Goal: Ask a question: Seek information or help from site administrators or community

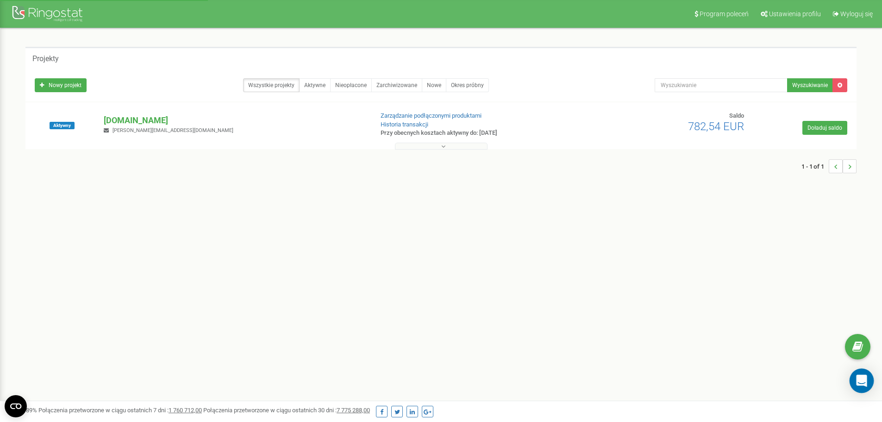
click at [858, 376] on icon "Open Intercom Messenger" at bounding box center [861, 381] width 11 height 12
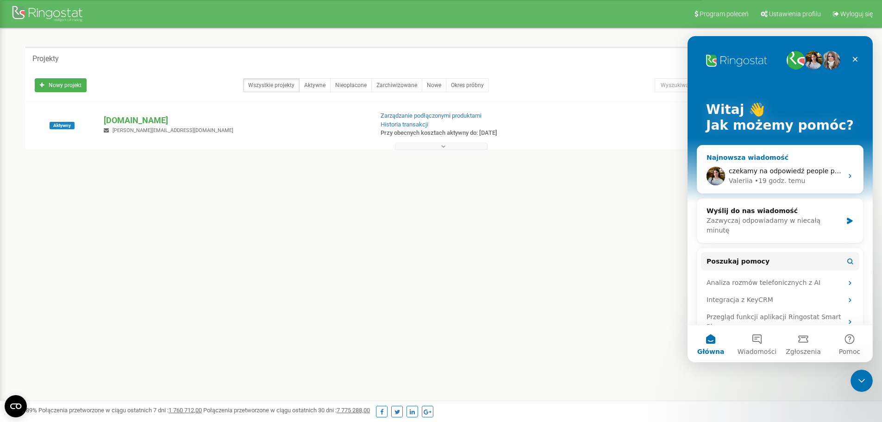
click at [771, 176] on div "• 19 godz. temu" at bounding box center [780, 181] width 51 height 10
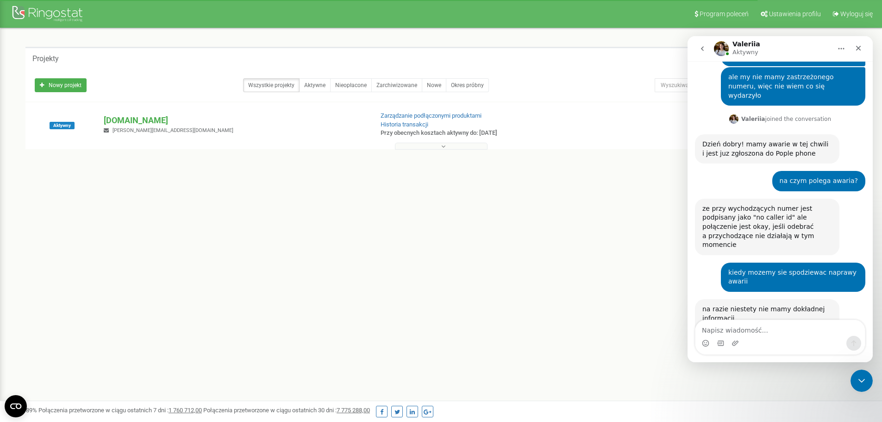
scroll to position [326, 0]
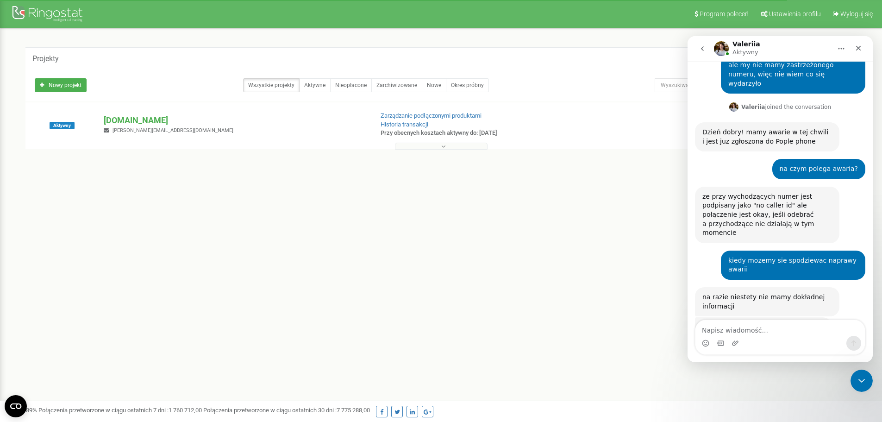
click at [755, 329] on textarea "Napisz wiadomość..." at bounding box center [780, 328] width 169 height 16
type textarea "dzien dobyr"
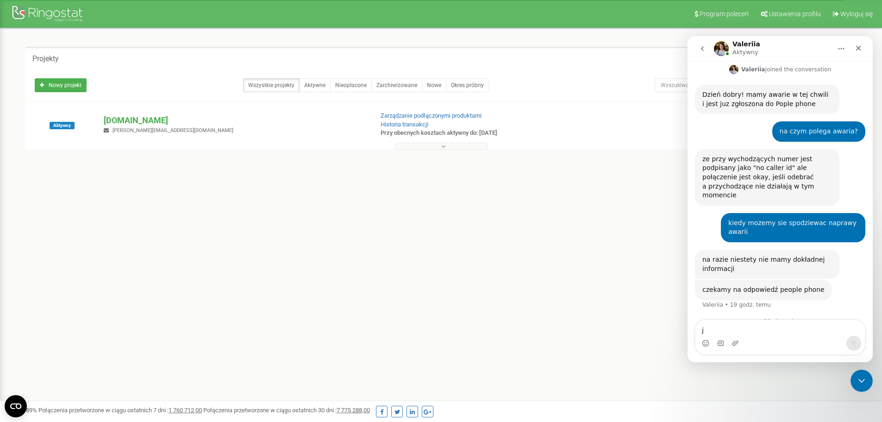
scroll to position [378, 0]
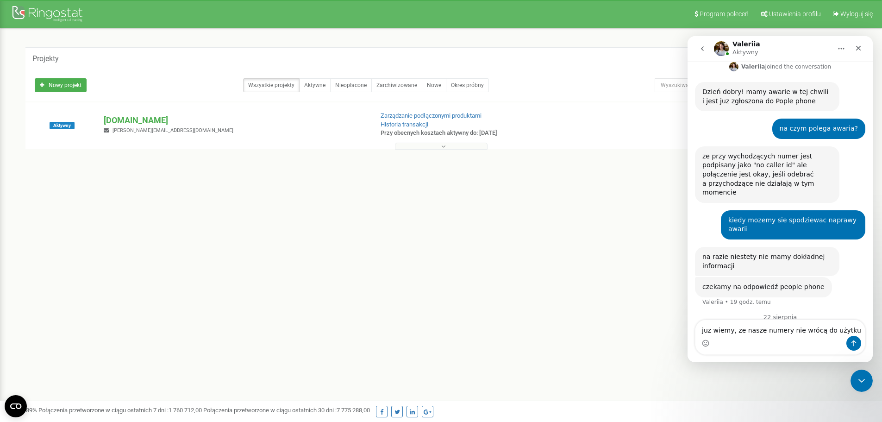
type textarea "juz wiemy, ze nasze numery nie wrócą do użytku"
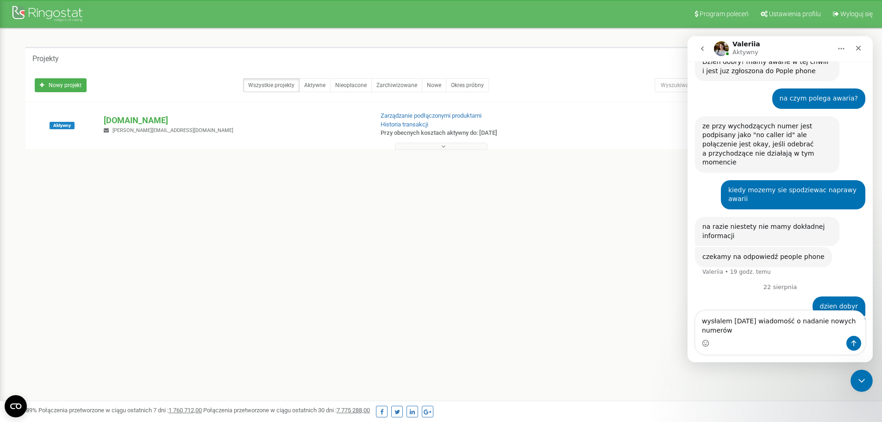
scroll to position [418, 0]
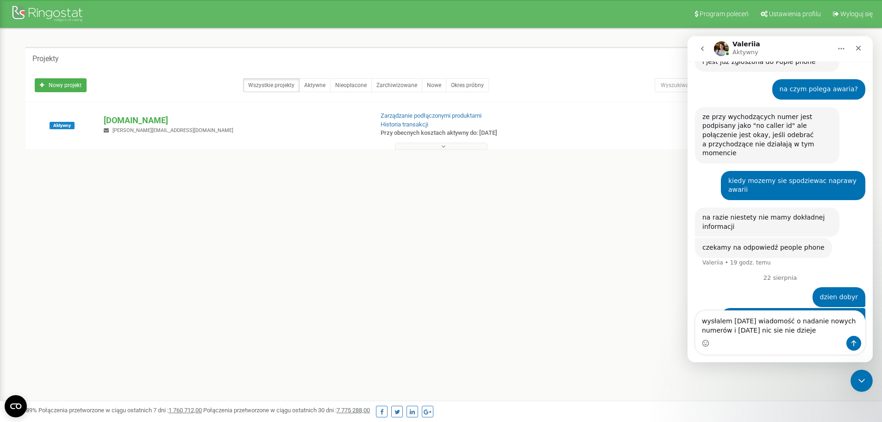
type textarea "wysłalem wczoraj wiadomość o nadanie nowych numerów i nadal nic sie nie dzieje"
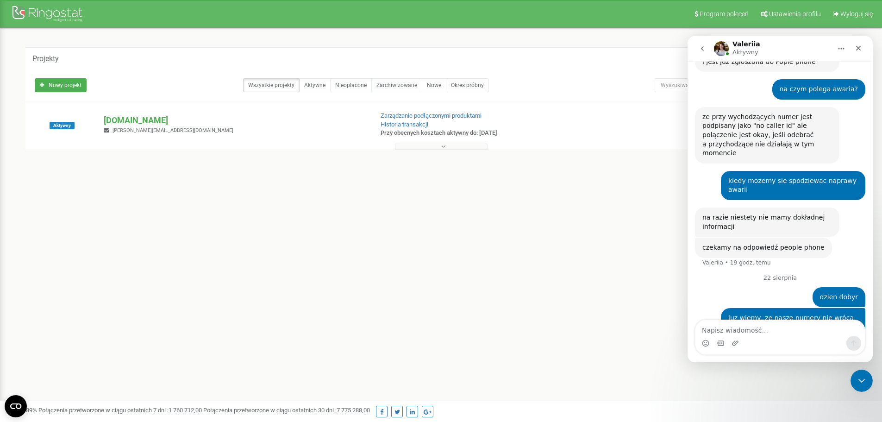
scroll to position [439, 0]
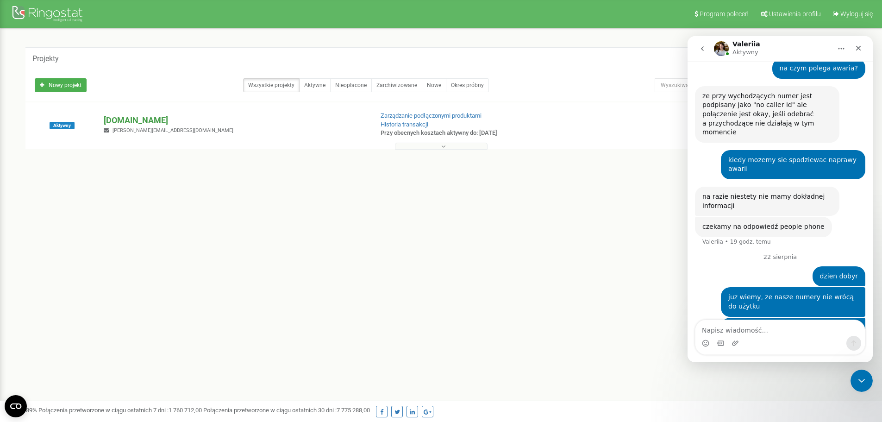
click at [130, 120] on p "[DOMAIN_NAME]" at bounding box center [235, 120] width 262 height 12
click at [467, 307] on div "Program poleceń Ustawienia profilu Wyloguj się Projekty Nowy projekt Wszystkie …" at bounding box center [441, 278] width 882 height 556
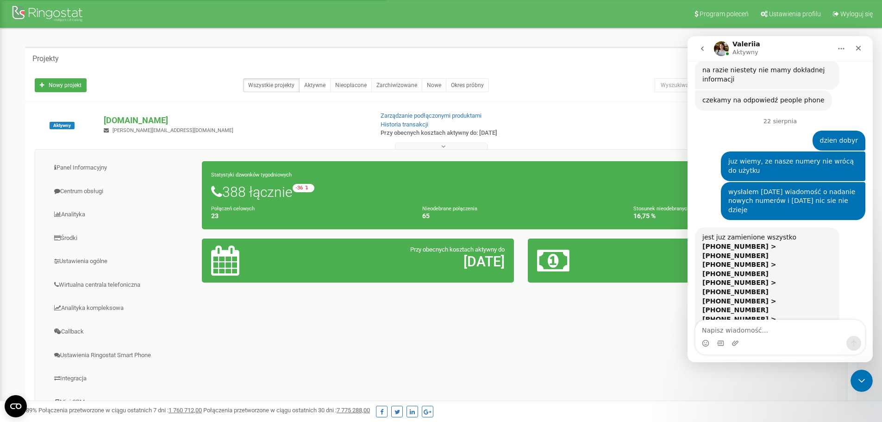
scroll to position [587, 0]
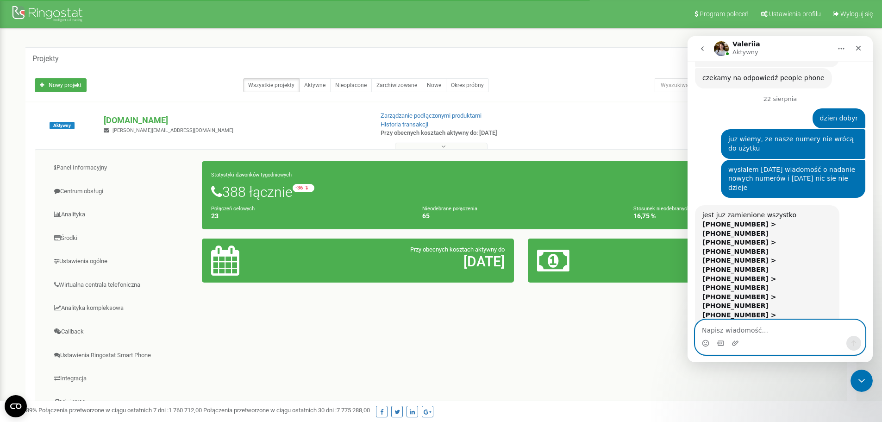
click at [783, 333] on textarea "Napisz wiadomość..." at bounding box center [780, 328] width 169 height 16
click at [770, 333] on textarea "Napisz wiadomość..." at bounding box center [780, 328] width 169 height 16
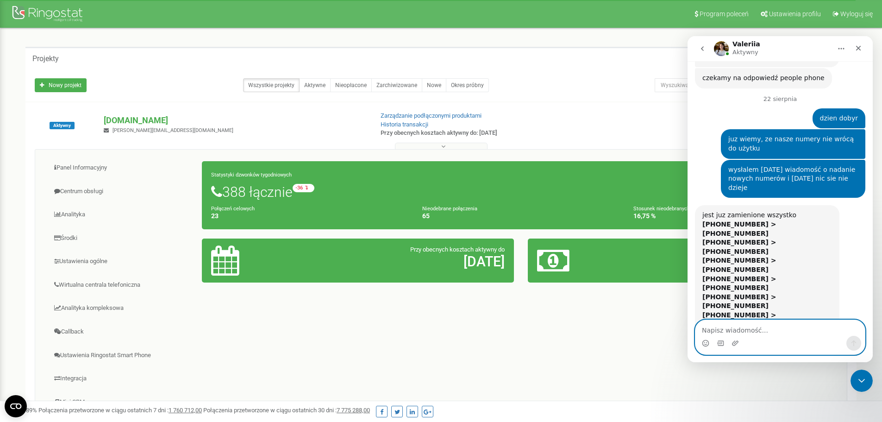
click at [770, 333] on textarea "Napisz wiadomość..." at bounding box center [780, 328] width 169 height 16
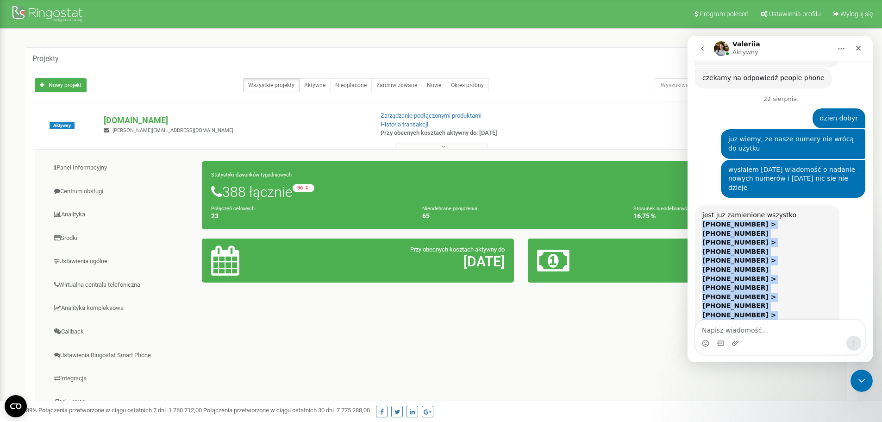
drag, startPoint x: 796, startPoint y: 271, endPoint x: 703, endPoint y: 180, distance: 130.3
click at [703, 211] on div "jest juz zamienione wszystko +48799366657 > +48579771430 +48799382767 > +485797…" at bounding box center [767, 315] width 130 height 209
copy div "+48799366657 > +48579771430 +48799382767 > +48579771432 +48799360367 > +4857977…"
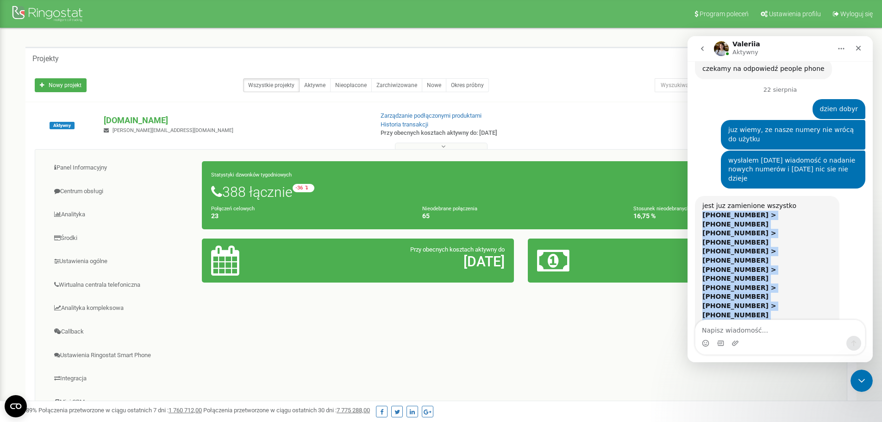
copy div "+48799366657 > +48579771430 +48799382767 > +48579771432 +48799360367 > +4857977…"
click at [812, 205] on div "jest juz zamienione wszystko +48799366657 > +48579771430 +48799382767 > +485797…" at bounding box center [780, 311] width 170 height 230
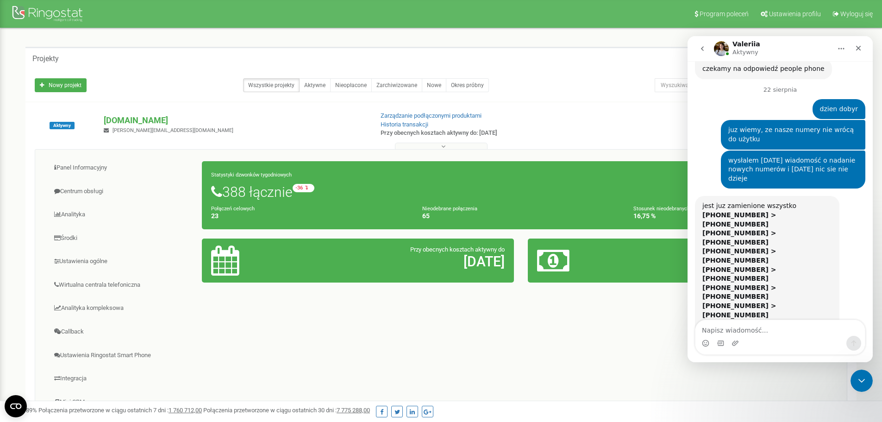
drag, startPoint x: 747, startPoint y: 261, endPoint x: 715, endPoint y: 260, distance: 32.4
click at [715, 393] on b "[PHONE_NUMBER] > [PHONE_NUMBER]" at bounding box center [739, 401] width 74 height 17
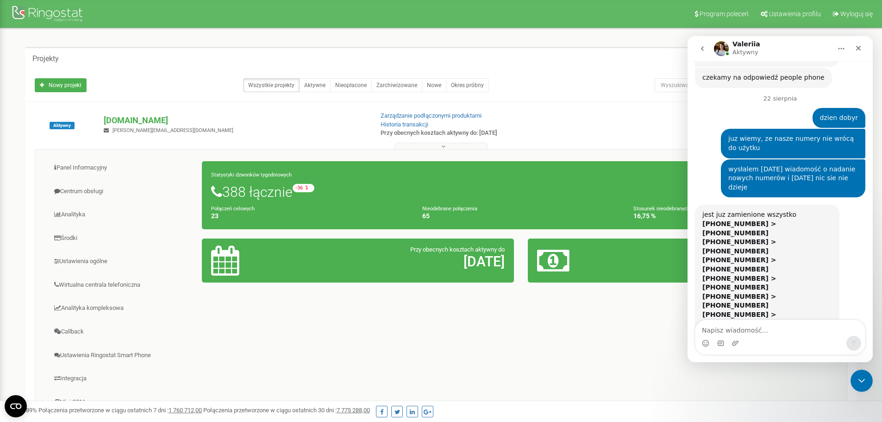
scroll to position [587, 0]
copy b "799362749"
click at [755, 402] on b "[PHONE_NUMBER] > [PHONE_NUMBER]" at bounding box center [739, 410] width 74 height 17
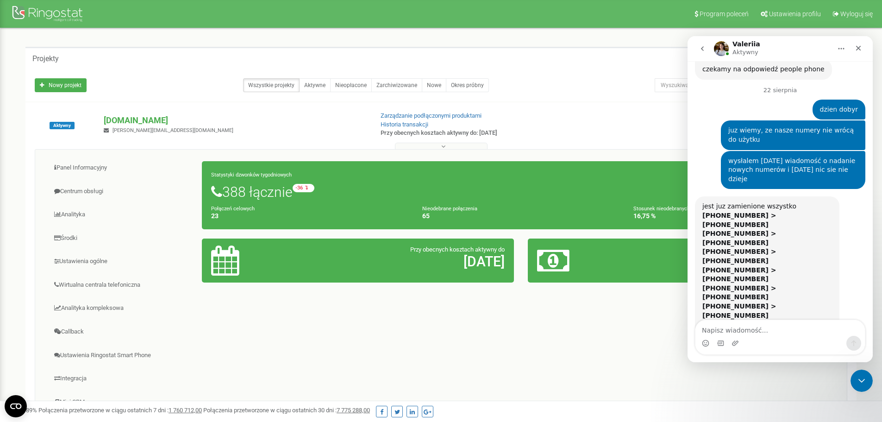
scroll to position [596, 0]
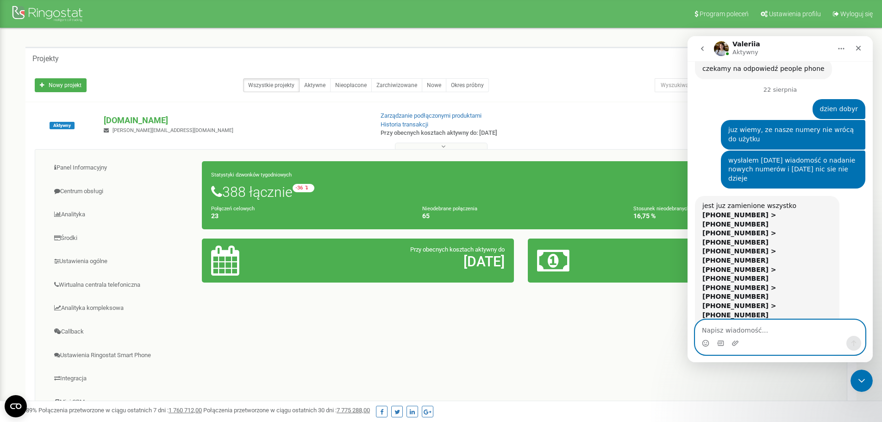
click at [774, 326] on textarea "Napisz wiadomość..." at bounding box center [780, 328] width 169 height 16
drag, startPoint x: 743, startPoint y: 261, endPoint x: 715, endPoint y: 261, distance: 27.8
click at [715, 393] on b "[PHONE_NUMBER] > [PHONE_NUMBER]" at bounding box center [739, 401] width 74 height 17
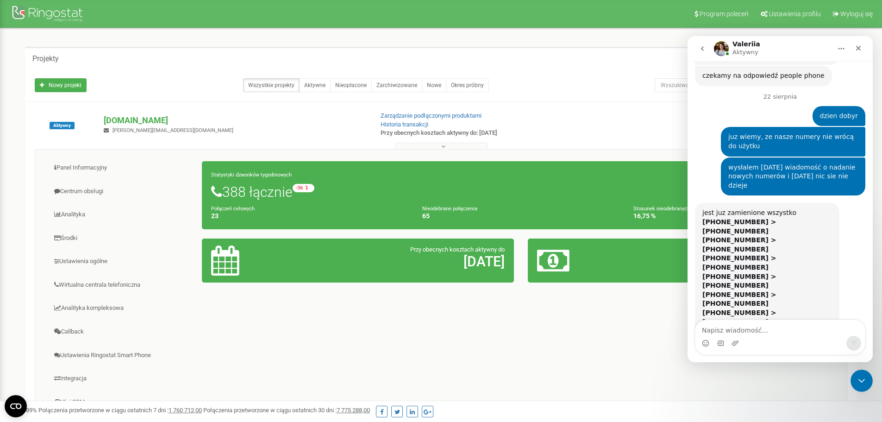
scroll to position [587, 0]
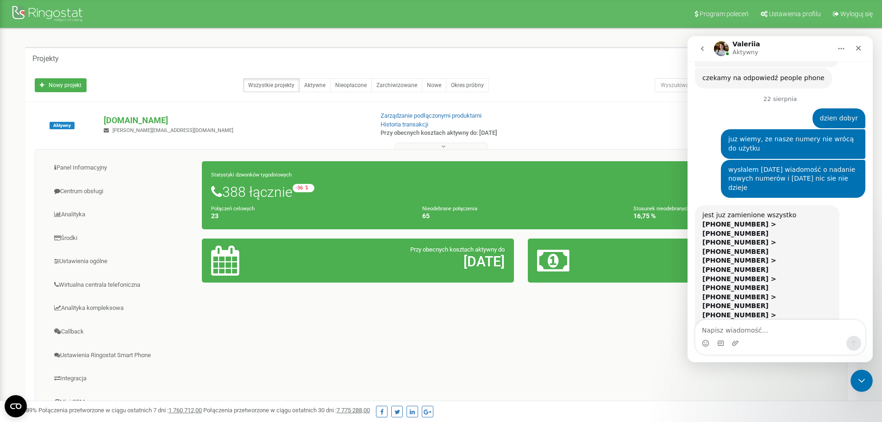
drag, startPoint x: 746, startPoint y: 232, endPoint x: 714, endPoint y: 236, distance: 32.2
click at [714, 329] on b "[PHONE_NUMBER] > [PHONE_NUMBER]" at bounding box center [739, 337] width 74 height 17
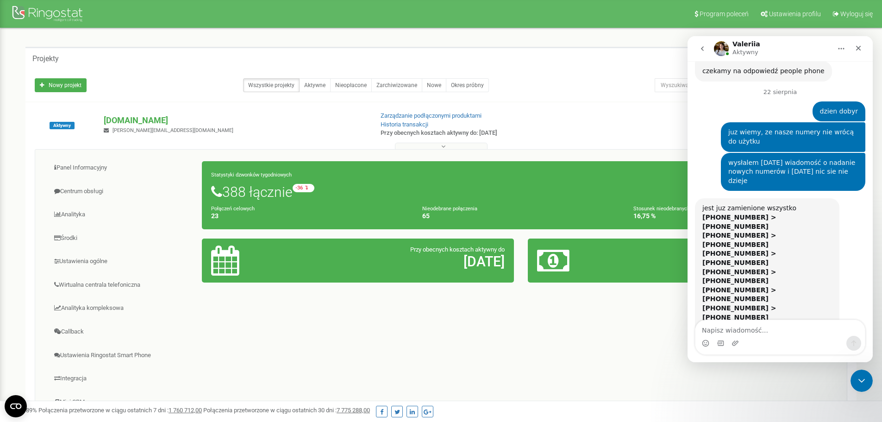
scroll to position [596, 0]
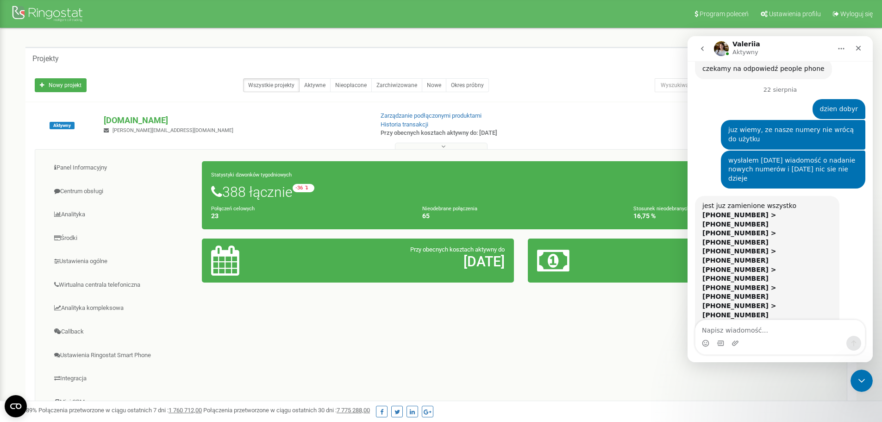
copy b "799356860"
click at [799, 222] on div "jest juz zamienione wszystko +48799366657 > +48579771430 +48799382767 > +485797…" at bounding box center [767, 306] width 144 height 220
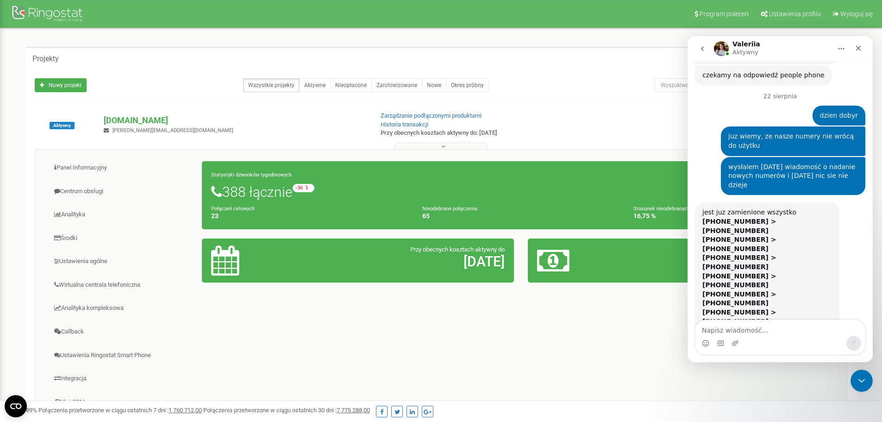
scroll to position [587, 0]
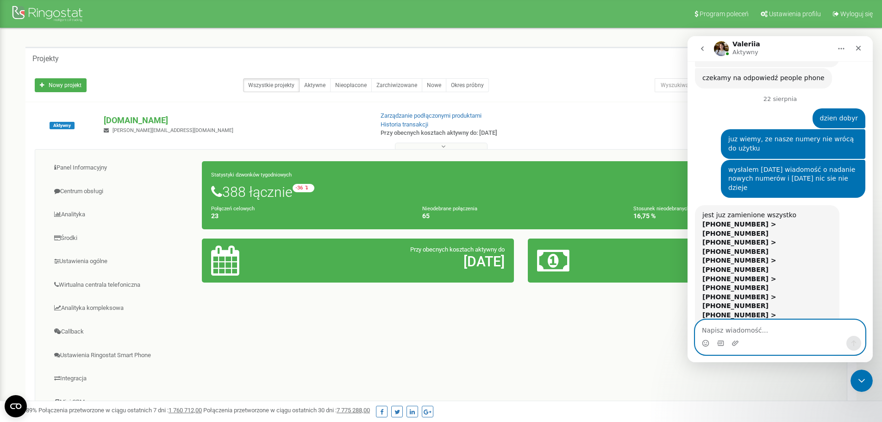
click at [771, 332] on textarea "Napisz wiadomość..." at bounding box center [780, 328] width 169 height 16
type textarea "na ten moment nie, będzimey testować"
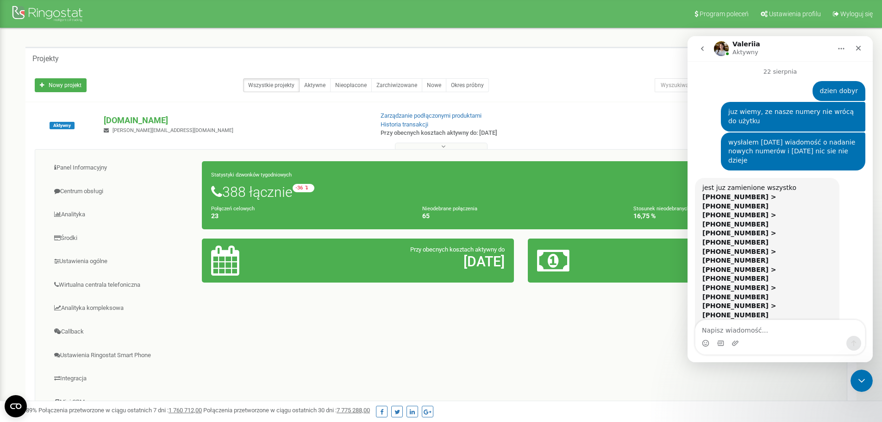
click at [449, 350] on div "Panel Informacyjny Centrum obsługi Analityka Środki Ustawienia ogólne 23 65" at bounding box center [441, 297] width 813 height 296
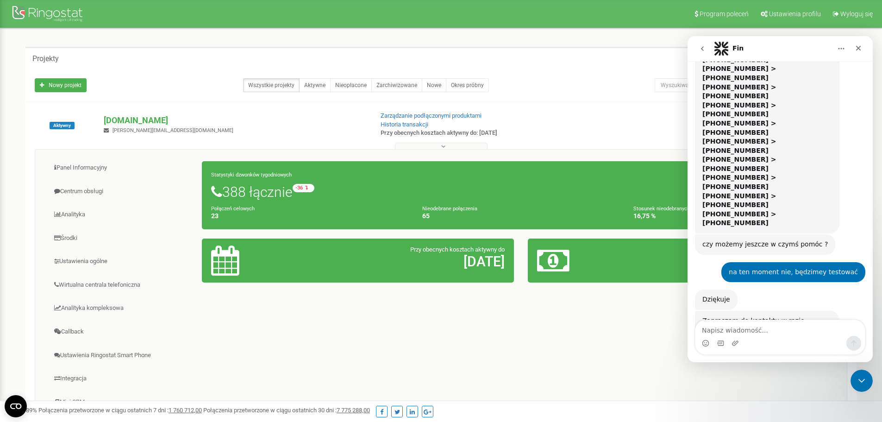
scroll to position [843, 0]
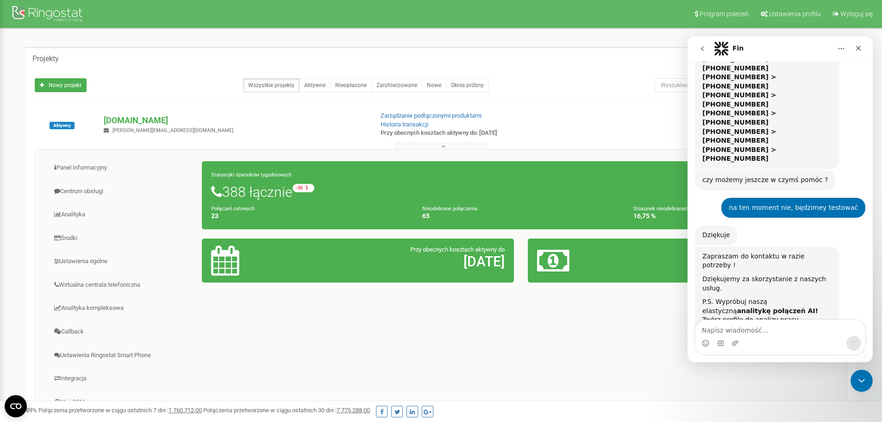
click at [706, 43] on button "go back" at bounding box center [703, 49] width 18 height 18
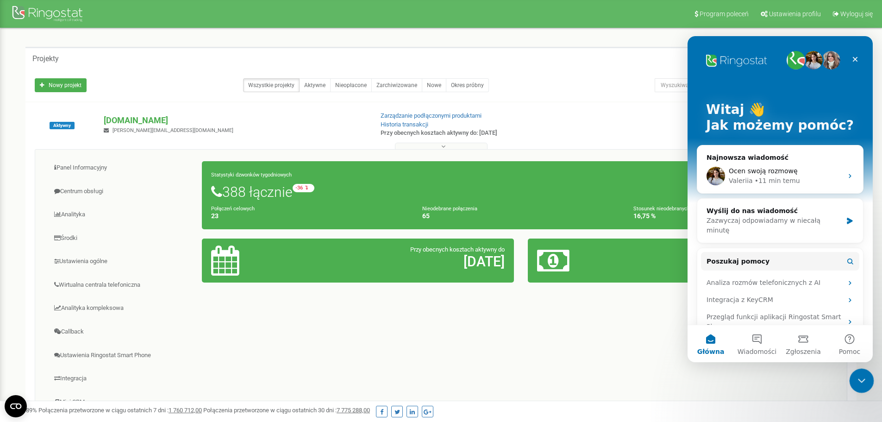
click at [864, 384] on icon "Zamknij komunikator Intercom" at bounding box center [860, 379] width 11 height 11
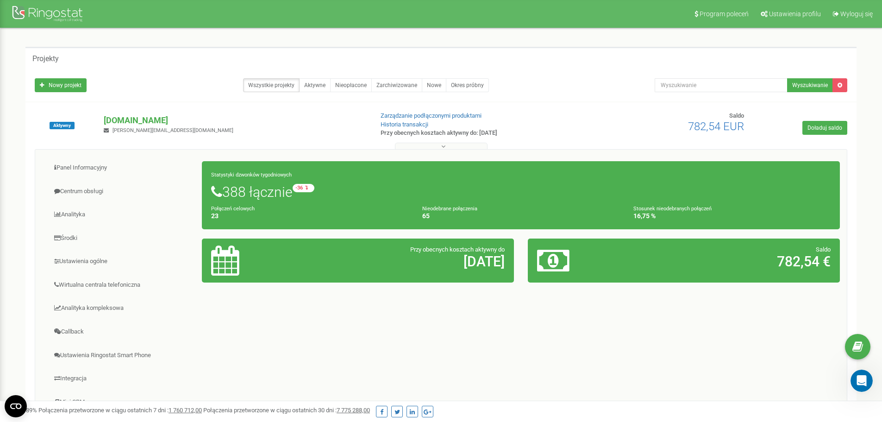
click at [485, 370] on div "Panel Informacyjny Centrum obsługi Analityka Środki Ustawienia ogólne 23 65" at bounding box center [441, 297] width 813 height 296
click at [93, 194] on link "Centrum obsługi" at bounding box center [122, 191] width 160 height 23
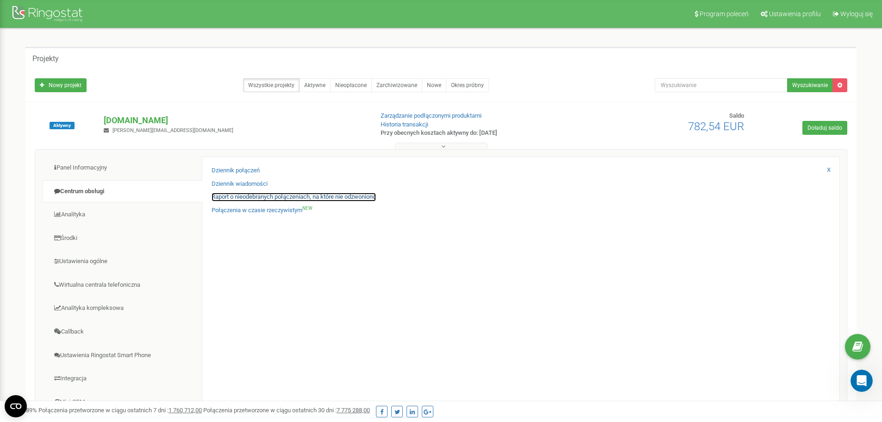
click at [329, 195] on link "Raport o nieodebranych połączeniach, na które nie odzwoniono" at bounding box center [294, 197] width 164 height 9
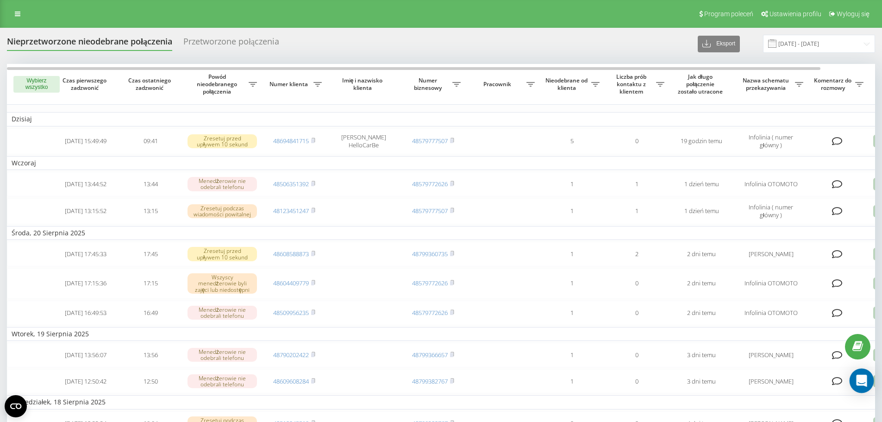
click at [864, 379] on icon "Open Intercom Messenger" at bounding box center [861, 381] width 11 height 12
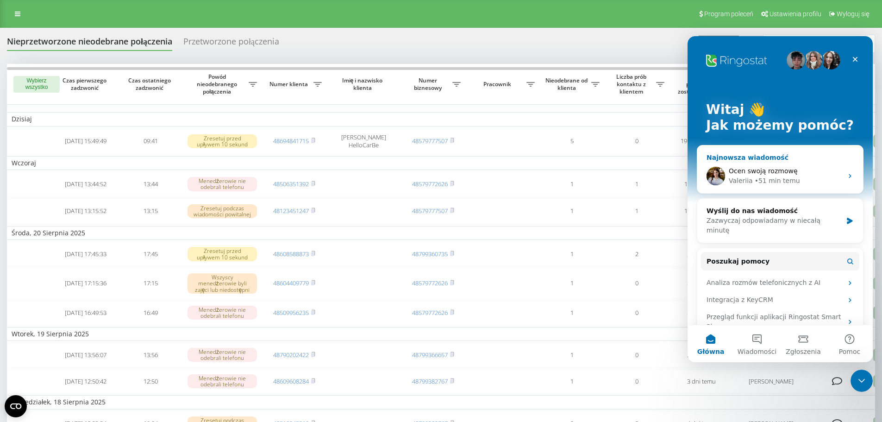
click at [766, 177] on div "• 51 min temu" at bounding box center [777, 181] width 45 height 10
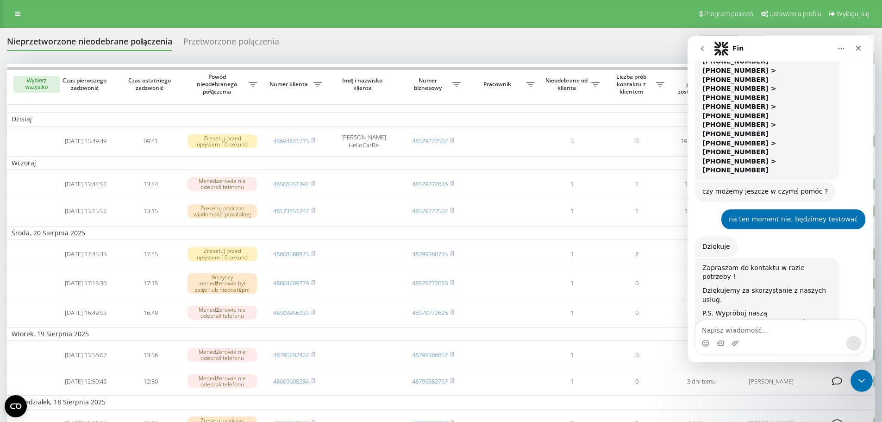
scroll to position [843, 0]
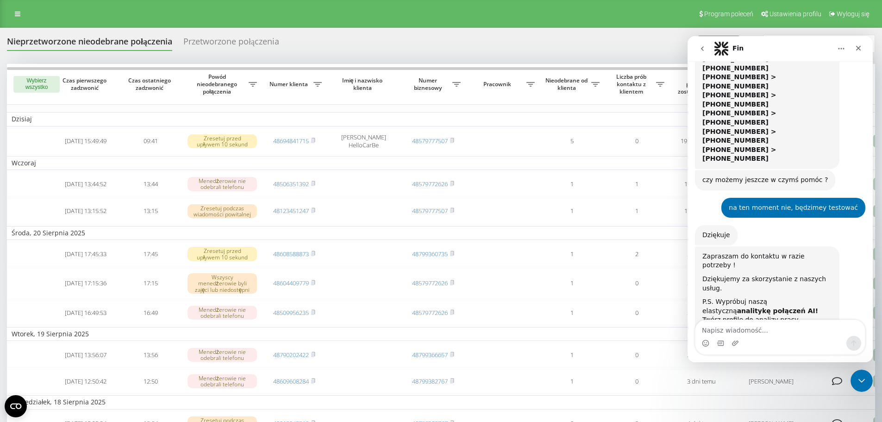
click at [763, 331] on textarea "Napisz wiadomość..." at bounding box center [780, 328] width 169 height 16
click at [601, 18] on div "Program poleceń Ustawienia profilu Wyloguj się" at bounding box center [441, 14] width 882 height 28
click at [742, 333] on textarea "Napisz wiadomość..." at bounding box center [780, 328] width 169 height 16
click at [504, 31] on div "Nieprzetworzone nieodebrane połączenia Przetworzone połączenia Eksport .csv .xl…" at bounding box center [441, 357] width 882 height 658
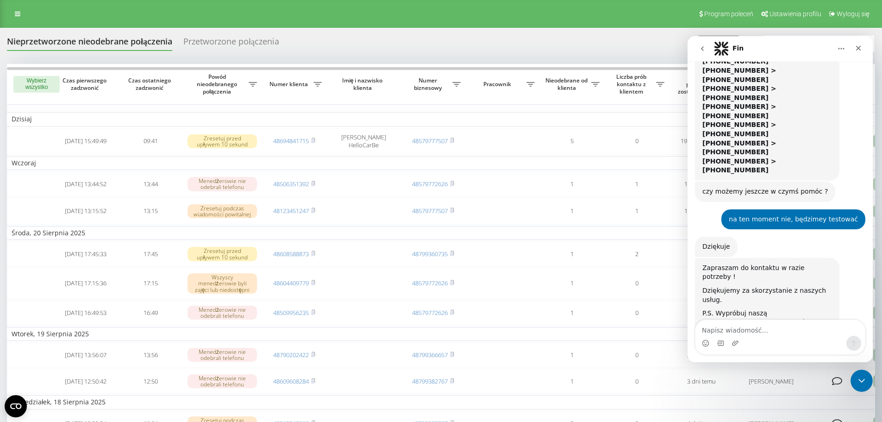
scroll to position [843, 0]
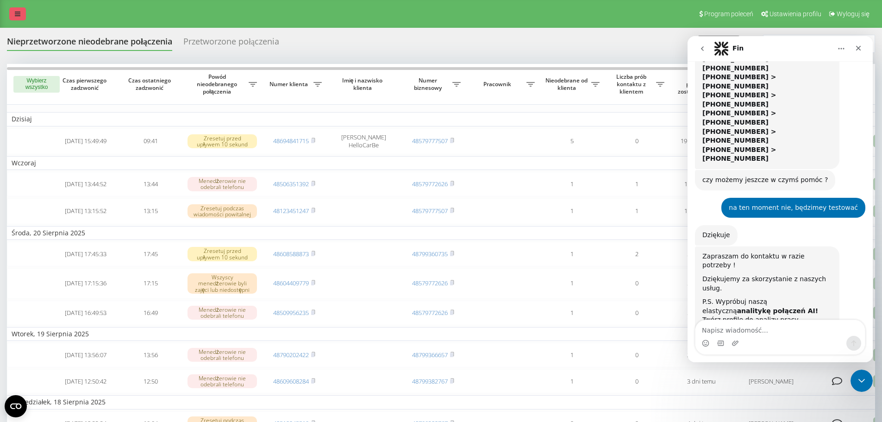
click at [21, 11] on link at bounding box center [17, 13] width 17 height 13
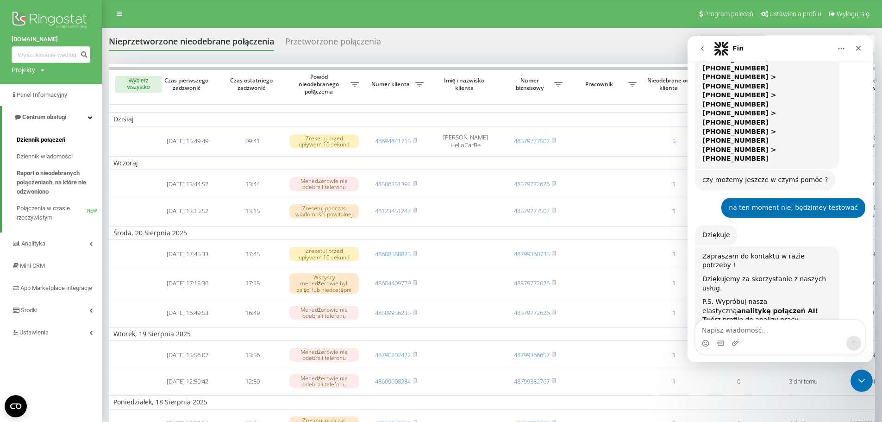
click at [57, 137] on span "Dziennik połączeń" at bounding box center [41, 139] width 49 height 9
drag, startPoint x: 782, startPoint y: 334, endPoint x: 788, endPoint y: 334, distance: 6.5
click at [781, 334] on textarea "Napisz wiadomość..." at bounding box center [780, 328] width 169 height 16
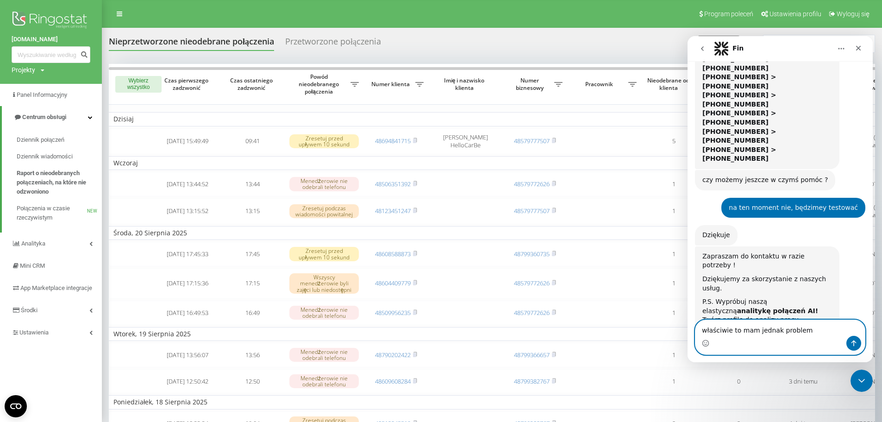
type textarea "właściwie to mam jednak problem"
drag, startPoint x: 831, startPoint y: 330, endPoint x: 1292, endPoint y: 349, distance: 461.6
click html "Fin Codziennie Ringostat pomaga firmom efektywniej zarządzać budżetami reklamow…"
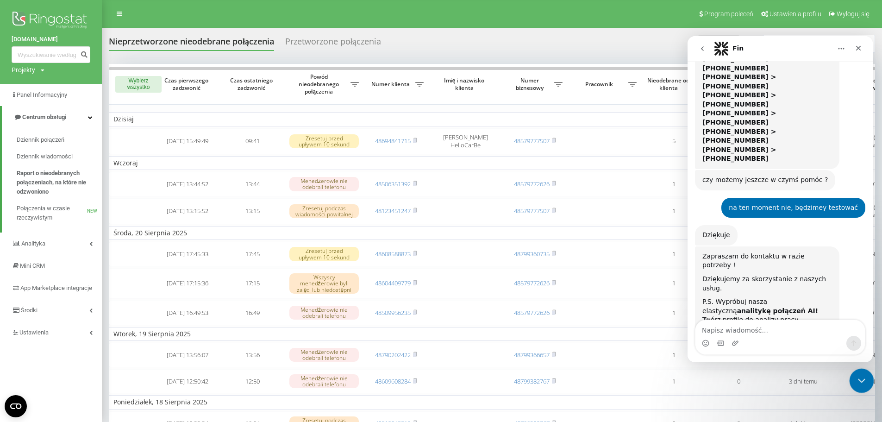
click at [856, 381] on icon "Zamknij komunikator Intercom" at bounding box center [860, 379] width 11 height 11
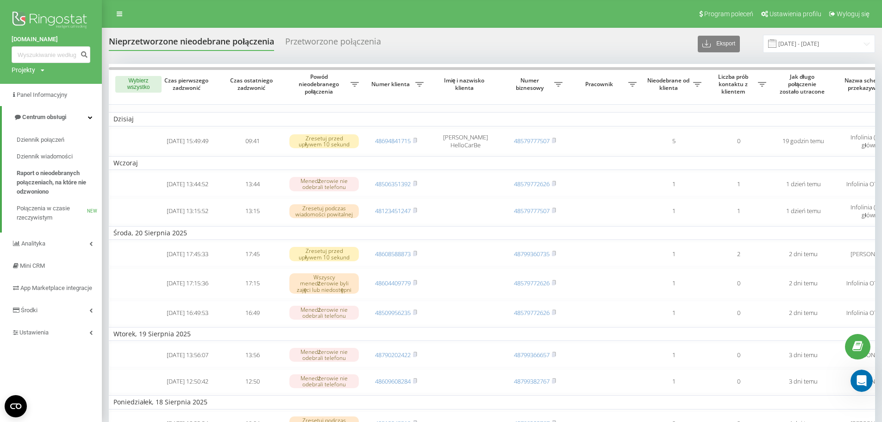
click at [592, 34] on div "Nieprzetworzone nieodebrane połączenia Przetworzone połączenia Eksport .csv .xl…" at bounding box center [441, 357] width 882 height 658
click at [315, 38] on div "Przetworzone połączenia" at bounding box center [333, 44] width 96 height 14
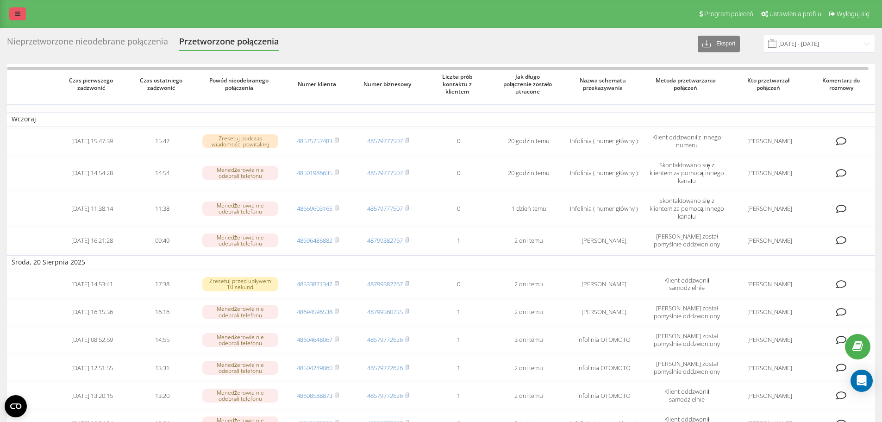
click at [19, 13] on icon at bounding box center [18, 14] width 6 height 6
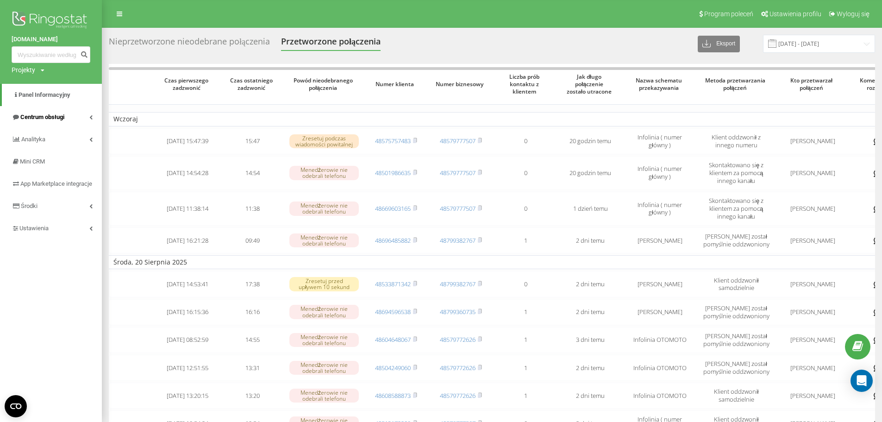
click at [38, 119] on span "Centrum obsługi" at bounding box center [42, 116] width 44 height 7
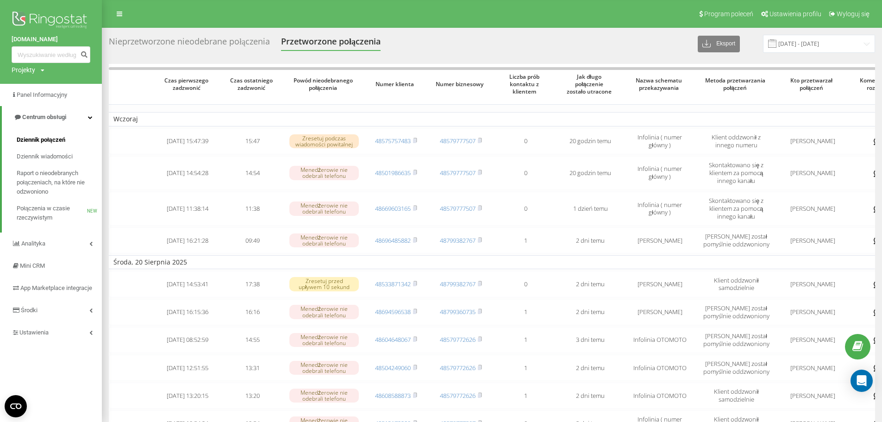
click at [51, 144] on span "Dziennik połączeń" at bounding box center [41, 139] width 49 height 9
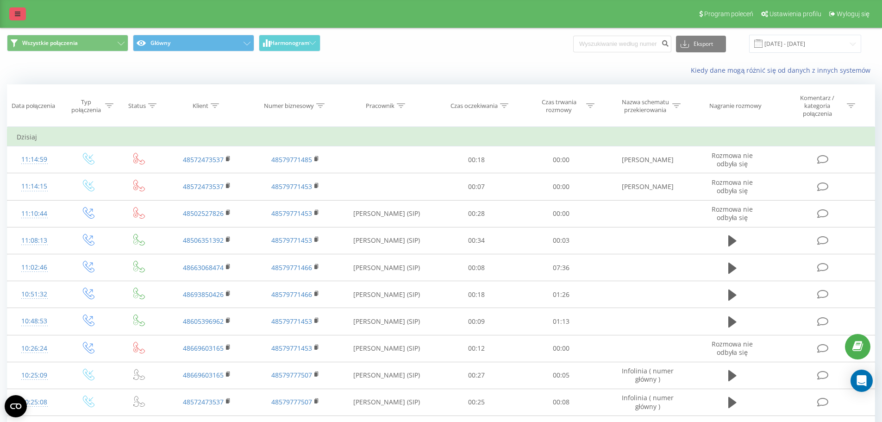
click at [17, 12] on icon at bounding box center [18, 14] width 6 height 6
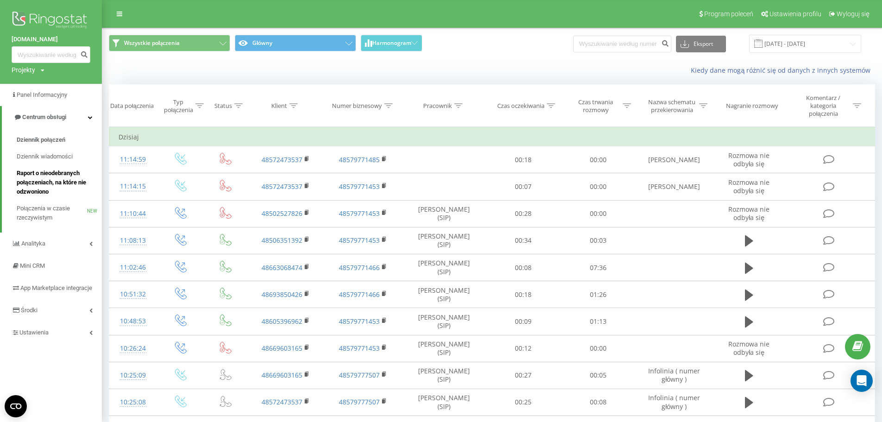
click at [61, 171] on span "Raport o nieodebranych połączeniach, na które nie odzwoniono" at bounding box center [57, 183] width 81 height 28
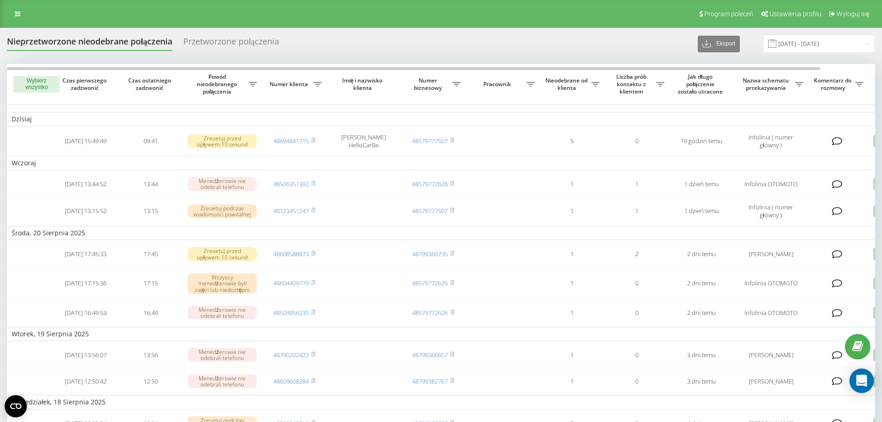
click at [864, 381] on icon "Open Intercom Messenger" at bounding box center [861, 381] width 11 height 12
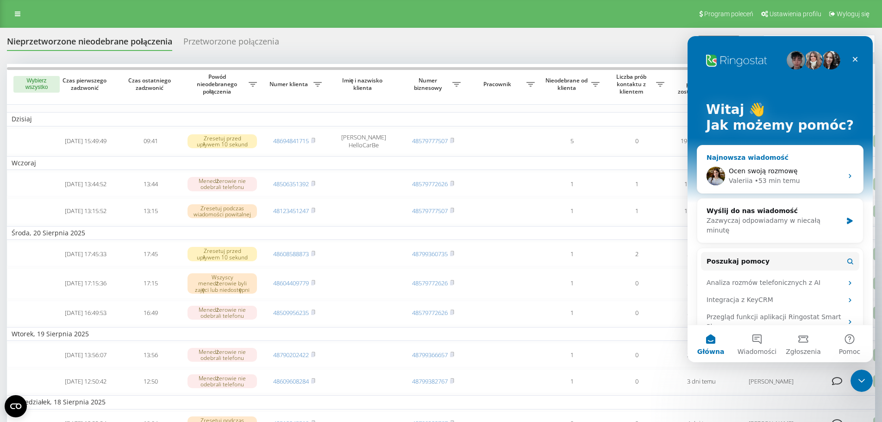
click at [760, 172] on span "Ocen swoją rozmowę" at bounding box center [763, 170] width 69 height 7
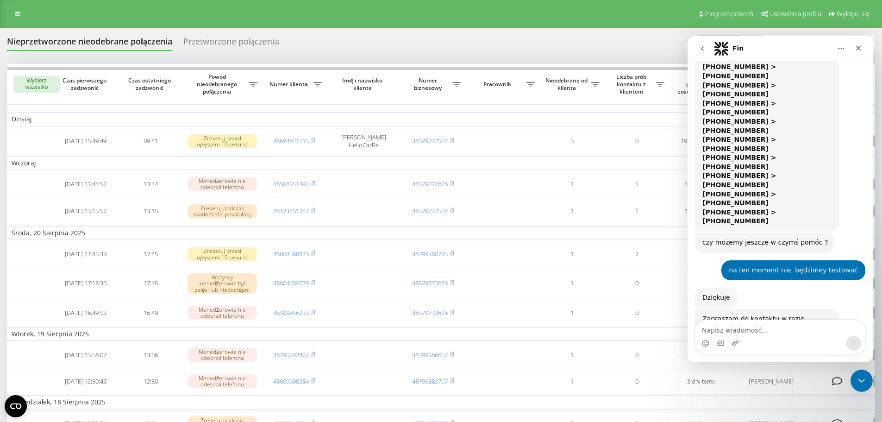
scroll to position [843, 0]
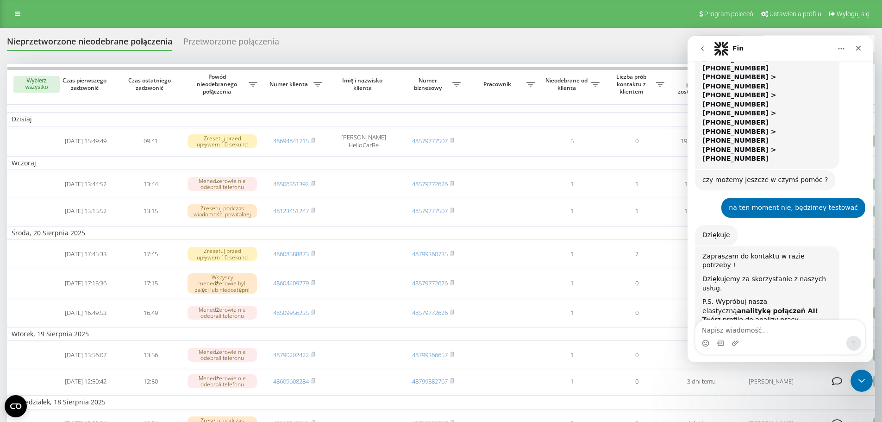
type textarea "właściwie to mam jednak problem"
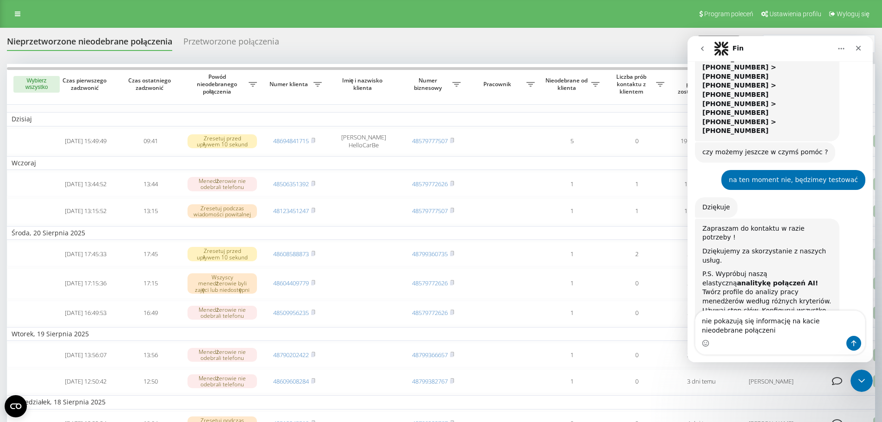
scroll to position [880, 0]
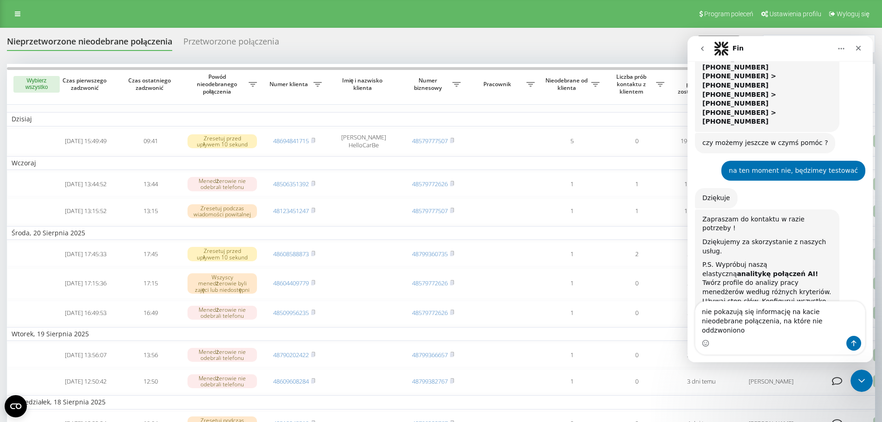
type textarea "nie pokazują się informację na kacie nieodebrane połączenia, na które nie oddzw…"
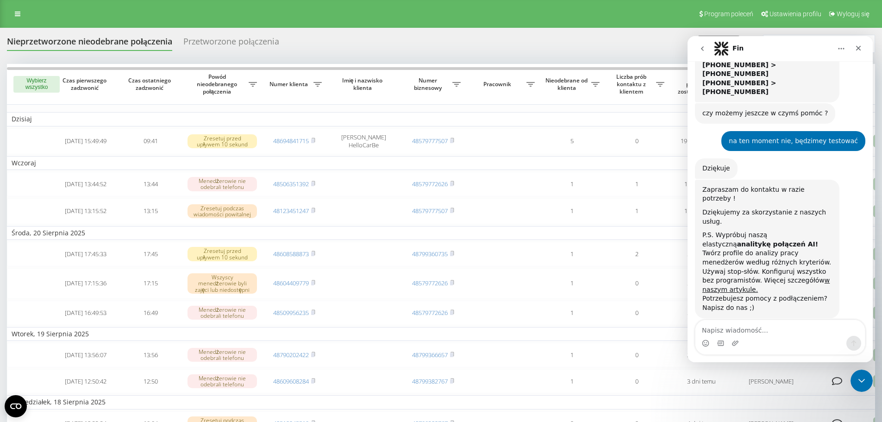
click at [836, 323] on textarea "Napisz wiadomość..." at bounding box center [780, 328] width 169 height 16
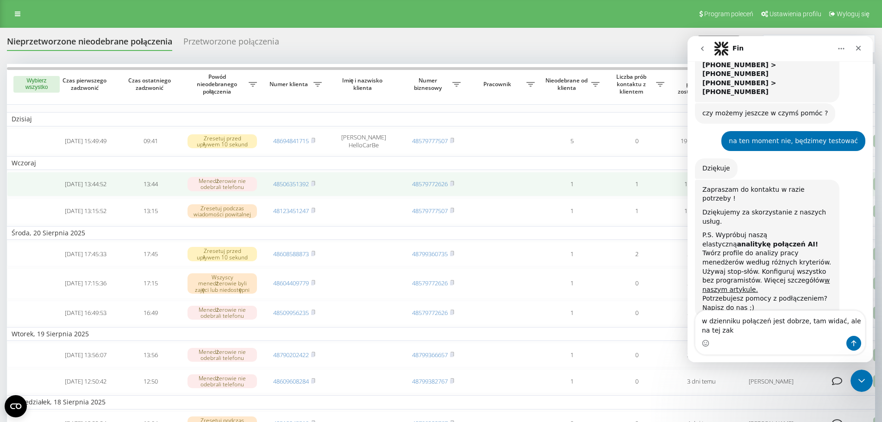
scroll to position [919, 0]
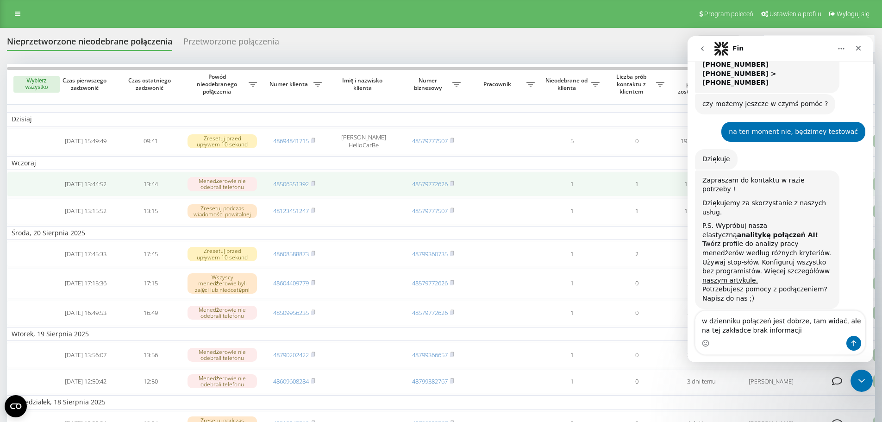
type textarea "w dzienniku połączeń jest dobrze, tam widać, ale na tej zakładce brak informacji"
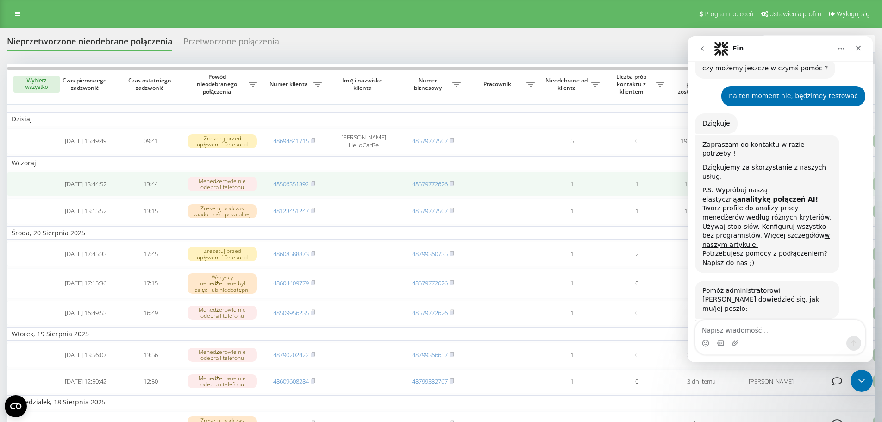
scroll to position [976, 0]
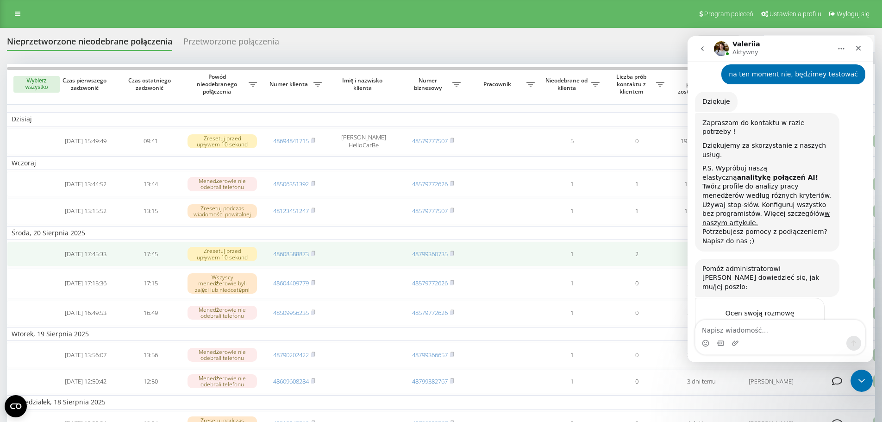
scroll to position [977, 0]
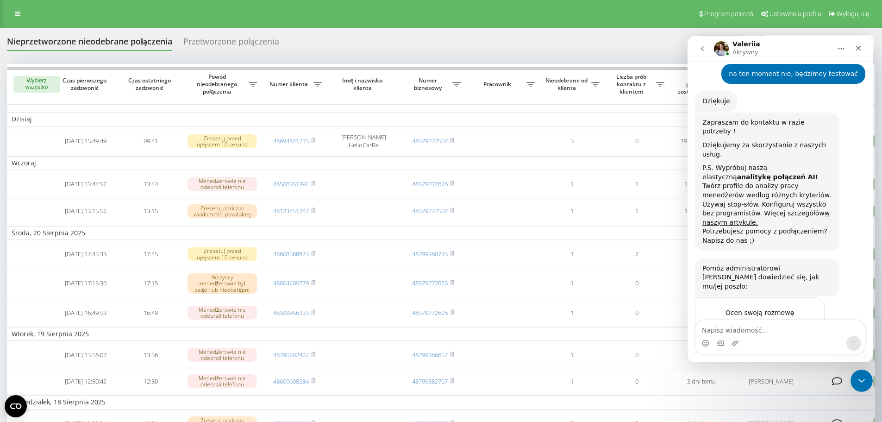
click at [742, 332] on textarea "Napisz wiadomość..." at bounding box center [780, 328] width 169 height 16
type textarea "t"
type textarea "na nowe nery, tak"
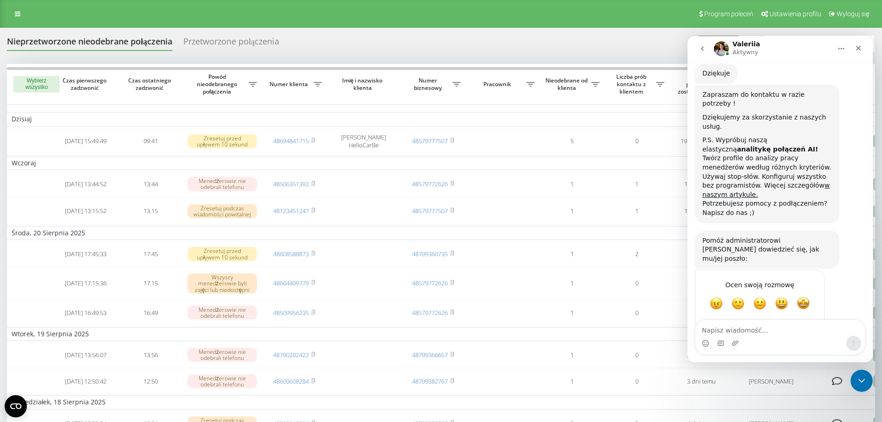
click at [742, 332] on textarea "Napisz wiadomość..." at bounding box center [780, 328] width 169 height 16
click at [751, 332] on textarea "Napisz wiadomość..." at bounding box center [780, 328] width 169 height 16
type textarea "nawet na infilinię jak dzownię to nie ma"
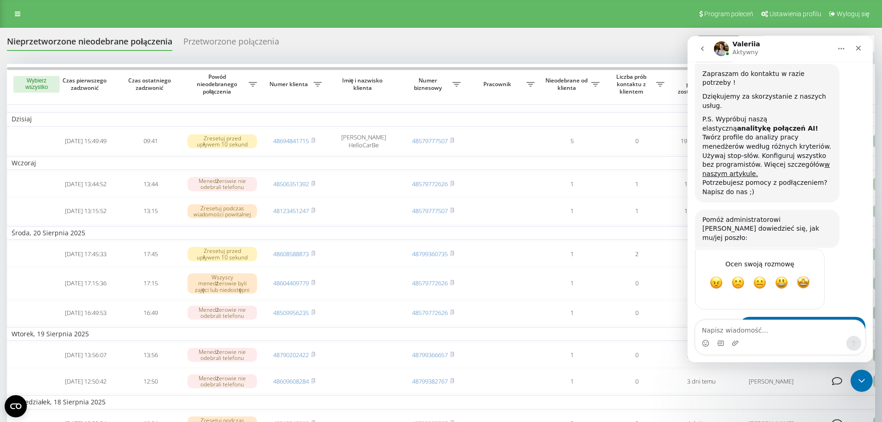
click at [751, 332] on textarea "Napisz wiadomość..." at bounding box center [780, 328] width 169 height 16
click at [796, 357] on div "Komunikator Intercom" at bounding box center [780, 341] width 185 height 43
click at [775, 337] on div "Komunikator Intercom" at bounding box center [780, 343] width 169 height 15
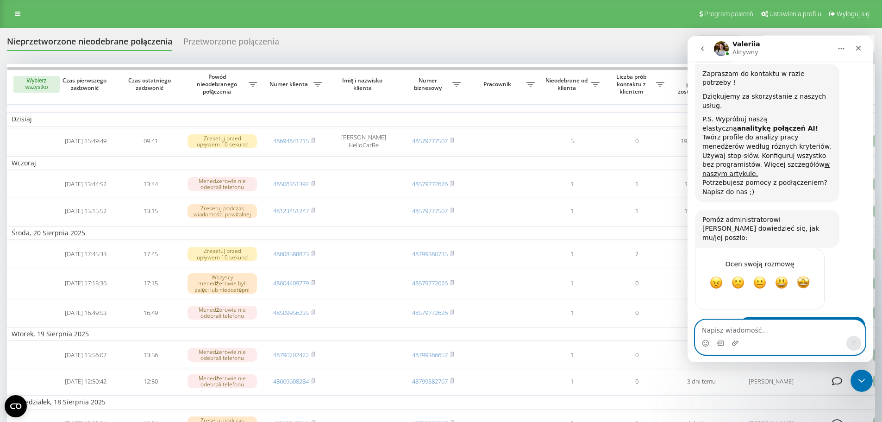
click at [770, 331] on textarea "Napisz wiadomość..." at bounding box center [780, 328] width 169 height 16
click at [433, 43] on div "Nieprzetworzone nieodebrane połączenia Przetworzone połączenia Eksport .csv .xl…" at bounding box center [441, 44] width 868 height 18
click at [19, 10] on link at bounding box center [17, 13] width 17 height 13
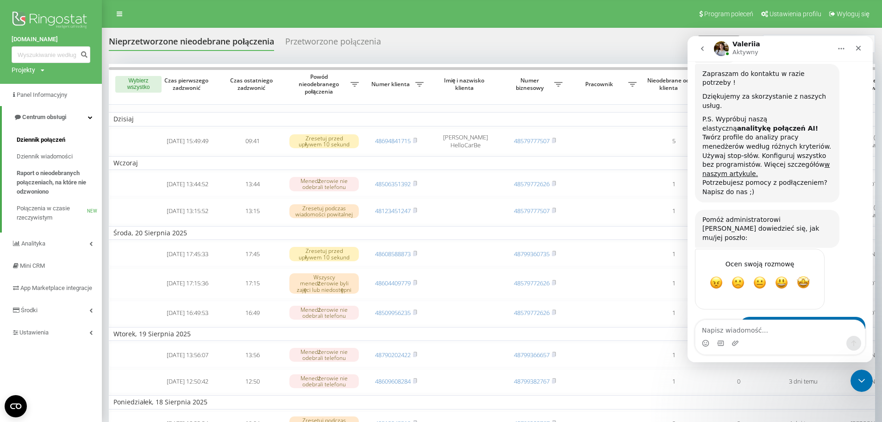
click at [59, 134] on link "Dziennik połączeń" at bounding box center [59, 140] width 85 height 17
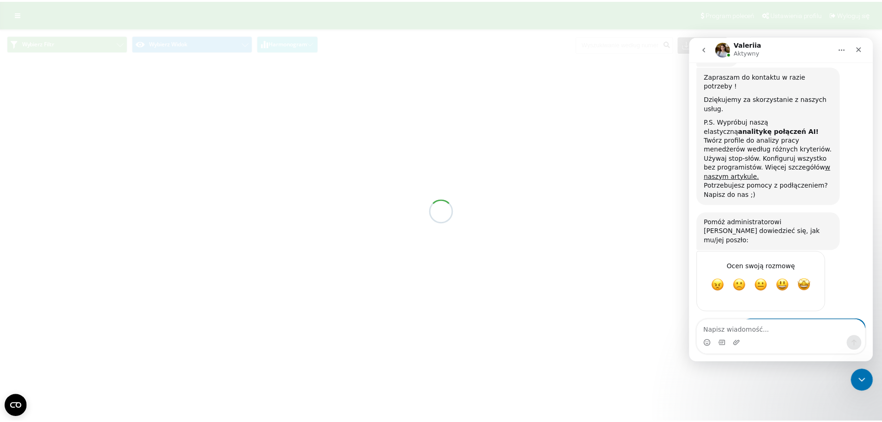
scroll to position [1026, 0]
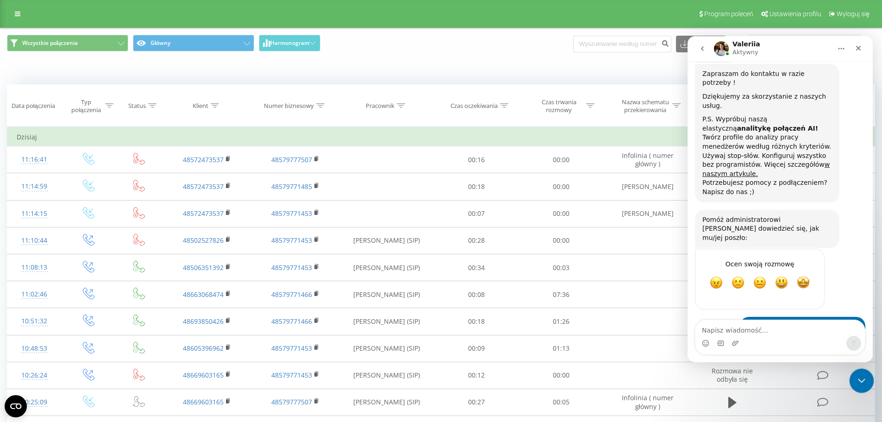
click at [860, 376] on icon "Zamknij komunikator Intercom" at bounding box center [860, 379] width 11 height 11
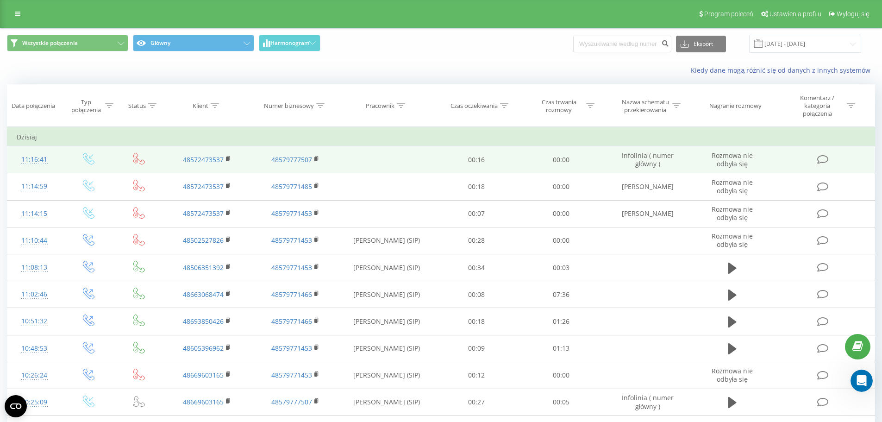
scroll to position [1026, 0]
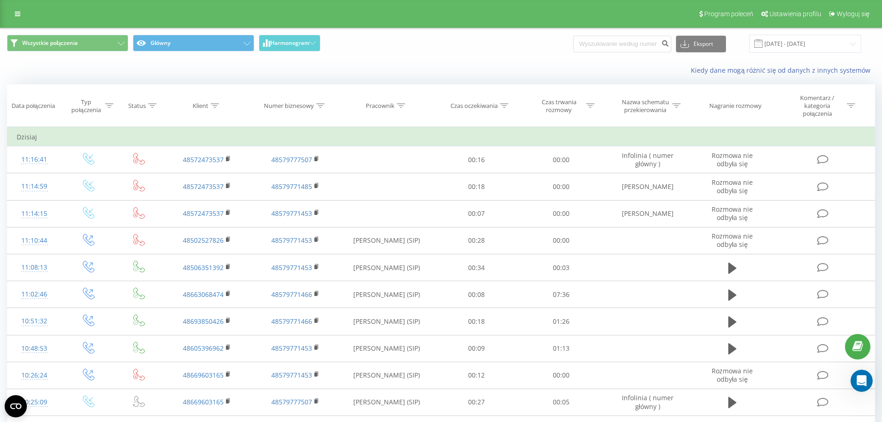
click at [361, 69] on div "Kiedy dane mogą różnić się od danych z innych systemów" at bounding box center [606, 70] width 551 height 9
click at [481, 57] on div "Wszystkie połączenia Główny Harmonogram Eksport .csv .xls .xlsx [DATE] - [DATE]" at bounding box center [440, 43] width 881 height 31
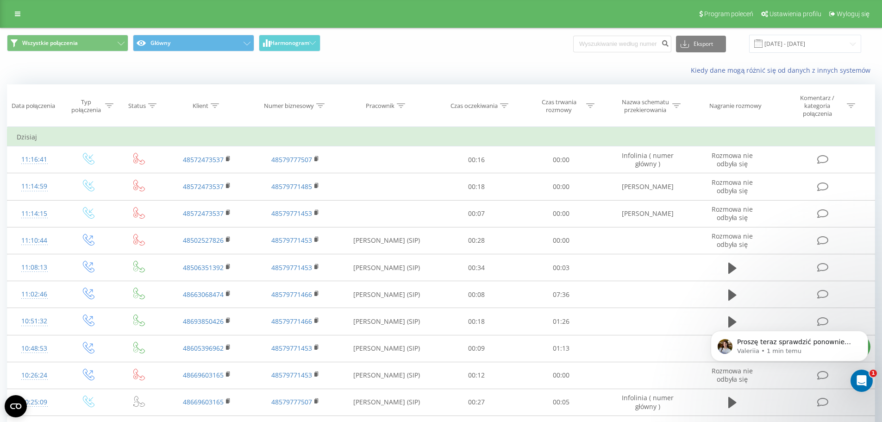
scroll to position [1090, 0]
click at [796, 349] on p "Valeriia • 2 min temu" at bounding box center [796, 351] width 119 height 8
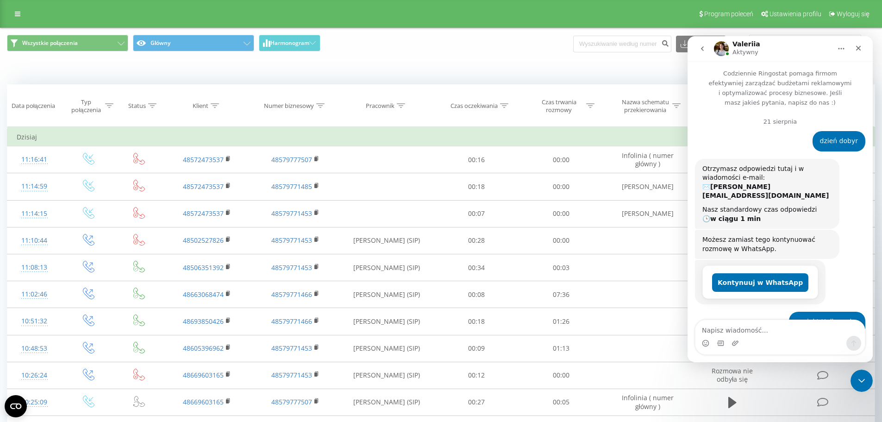
scroll to position [1, 0]
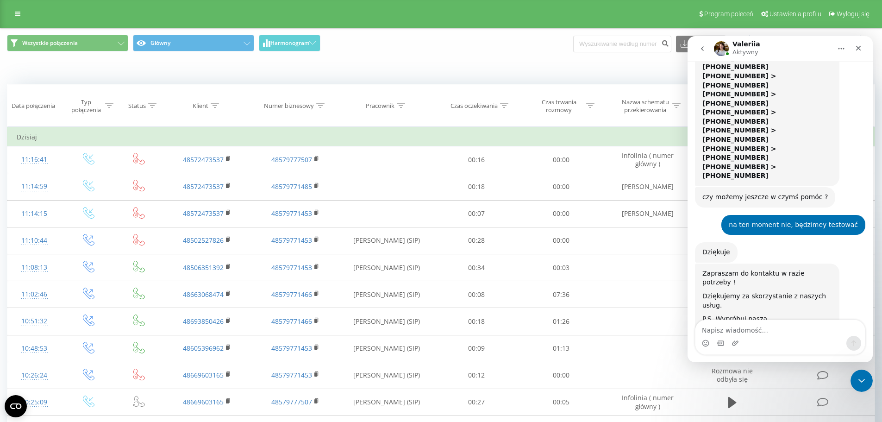
click at [800, 339] on div "Komunikator Intercom" at bounding box center [780, 343] width 169 height 15
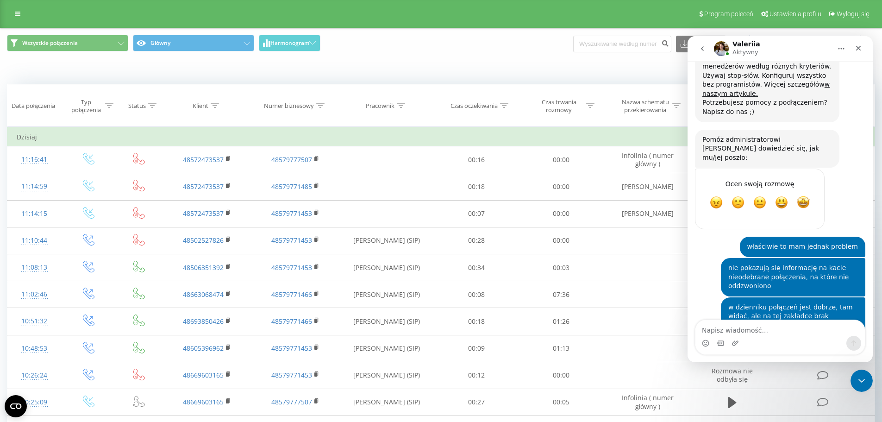
click at [800, 336] on div "Komunikator Intercom" at bounding box center [780, 343] width 169 height 15
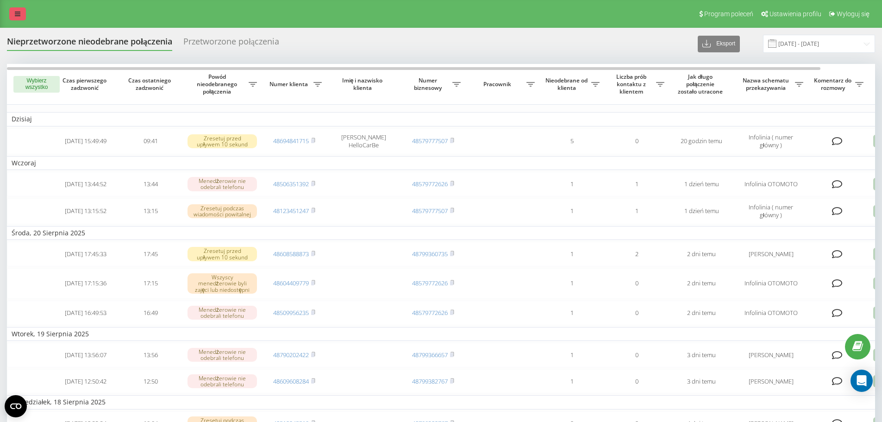
click at [15, 13] on icon at bounding box center [18, 14] width 6 height 6
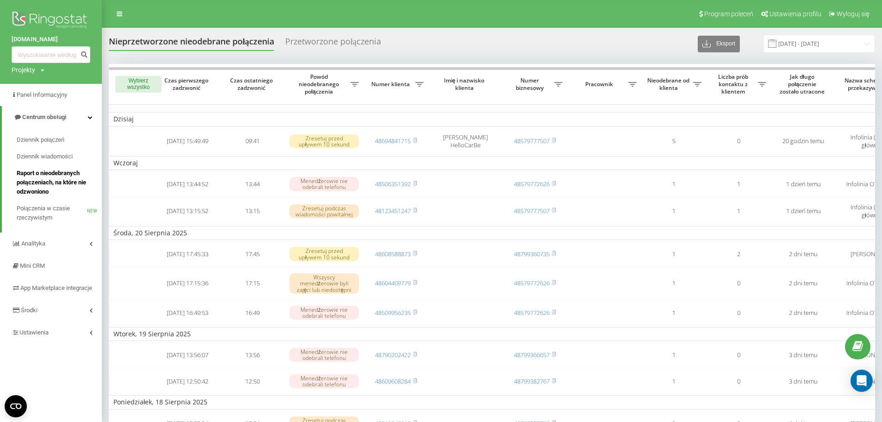
click at [22, 176] on span "Raport o nieodebranych połączeniach, na które nie odzwoniono" at bounding box center [57, 183] width 81 height 28
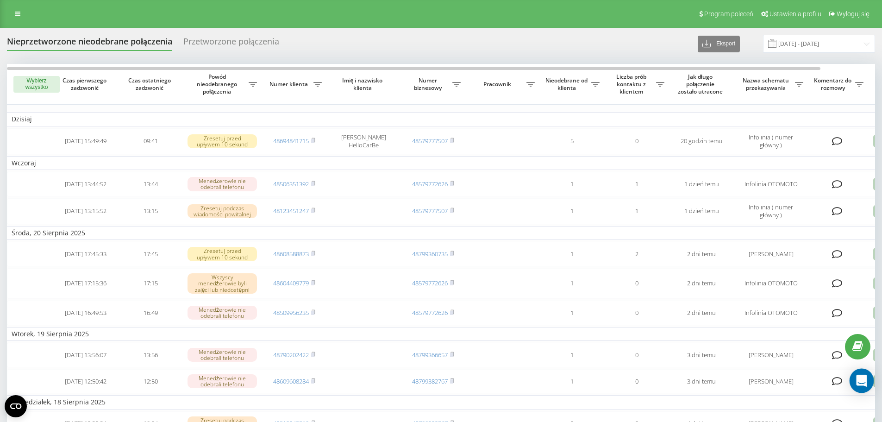
click at [866, 379] on icon "Open Intercom Messenger" at bounding box center [862, 381] width 12 height 12
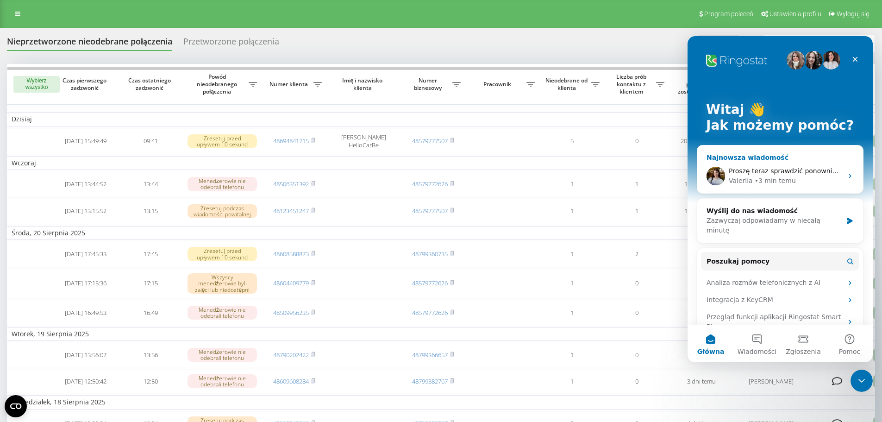
click at [784, 169] on span "Proszę teraz sprawdzić ponownie https://reports.ringostat.com/missed-calls-repo…" at bounding box center [820, 170] width 182 height 7
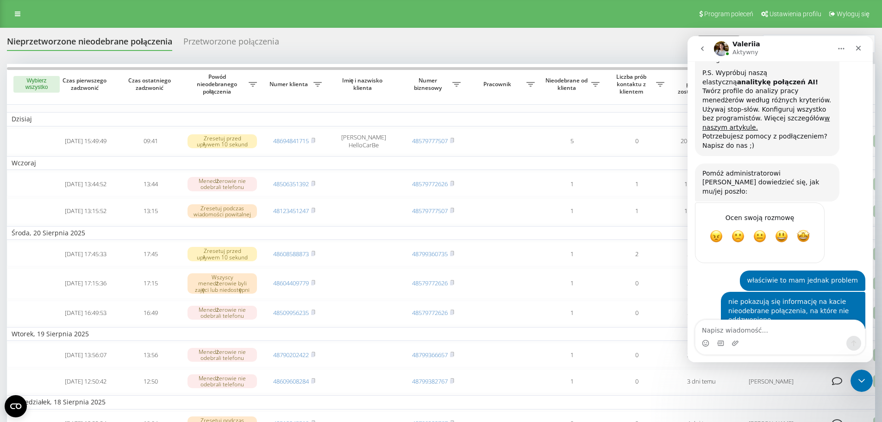
scroll to position [1090, 0]
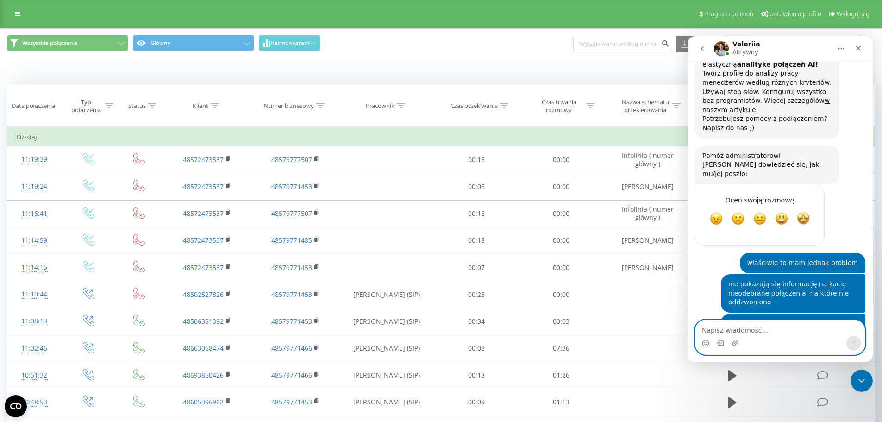
scroll to position [1117, 0]
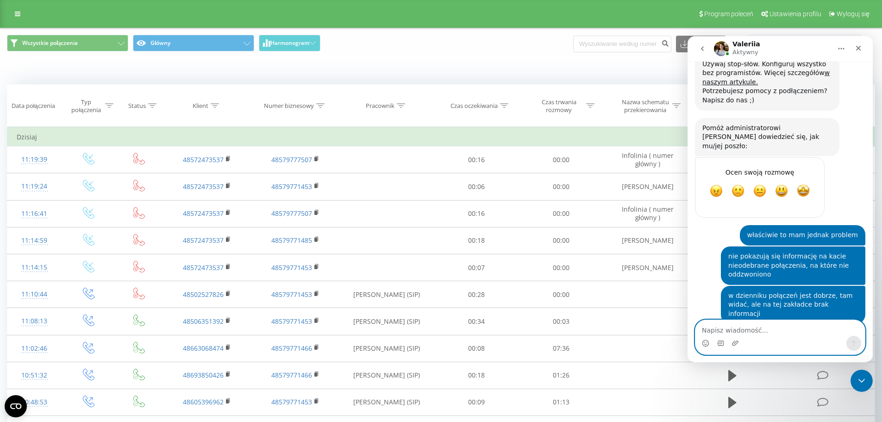
click at [778, 330] on textarea "Napisz wiadomość..." at bounding box center [780, 328] width 169 height 16
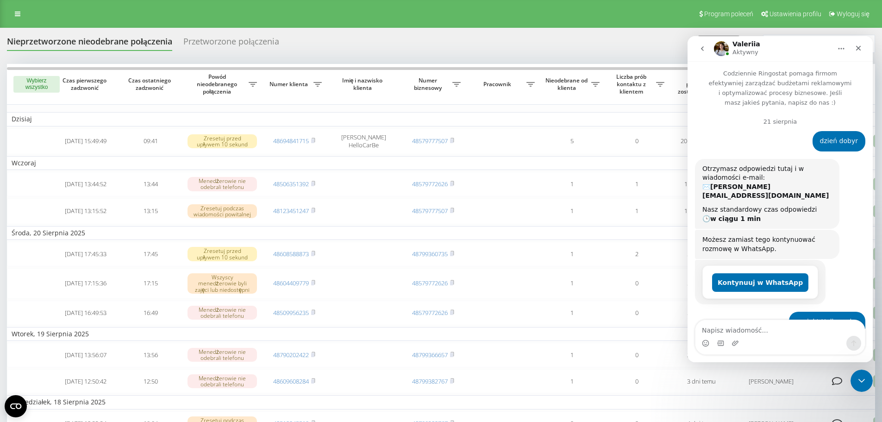
scroll to position [846, 0]
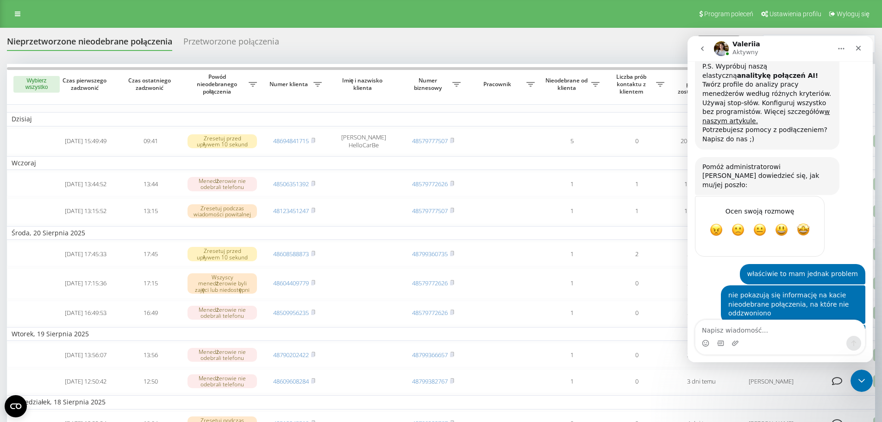
click at [748, 332] on textarea "Napisz wiadomość..." at bounding box center [780, 328] width 169 height 16
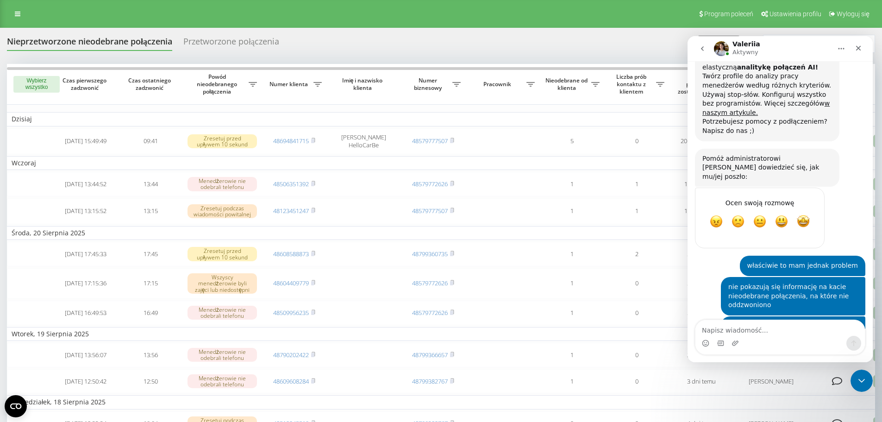
scroll to position [1090, 0]
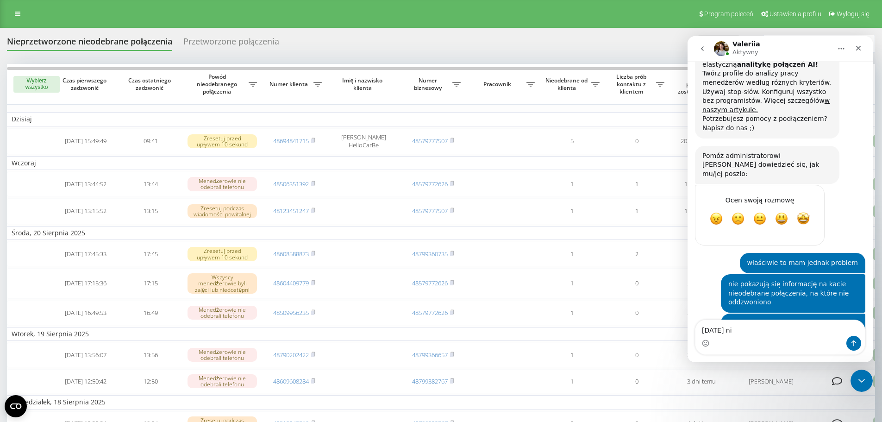
type textarea "[DATE] nic"
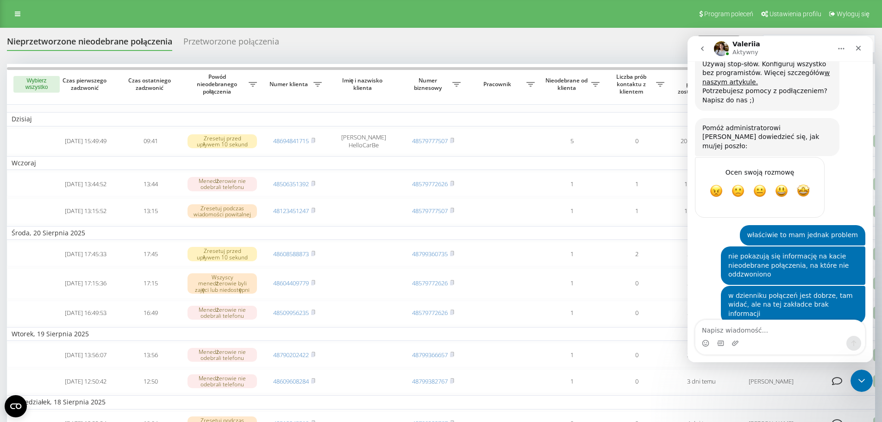
drag, startPoint x: 511, startPoint y: 53, endPoint x: 127, endPoint y: 158, distance: 398.5
click at [511, 53] on div "Nieprzetworzone nieodebrane połączenia Przetworzone połączenia Eksport .csv .xl…" at bounding box center [441, 339] width 868 height 608
click at [854, 370] on div "Zamknij komunikator Intercom" at bounding box center [860, 379] width 22 height 22
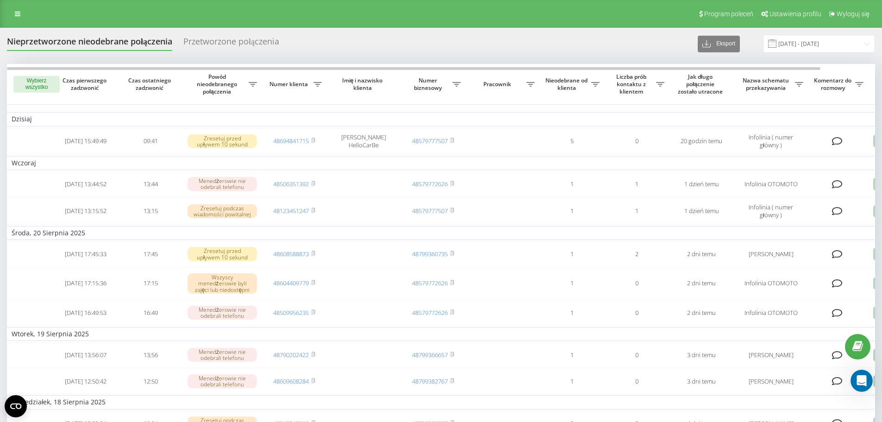
scroll to position [1231, 0]
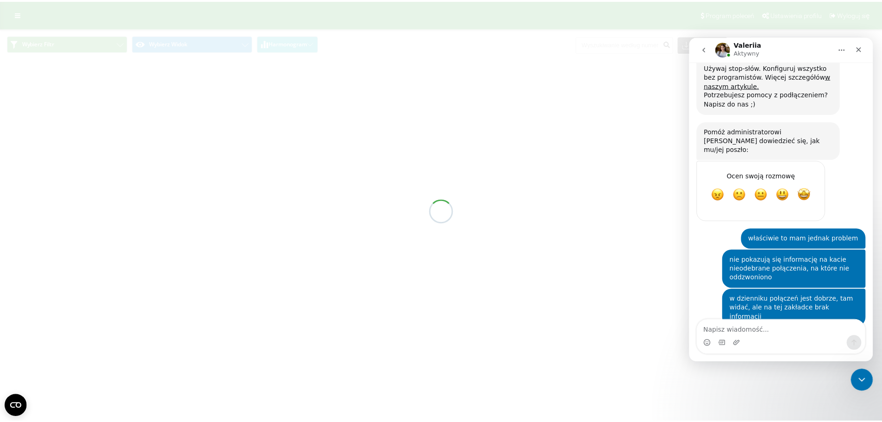
scroll to position [1117, 0]
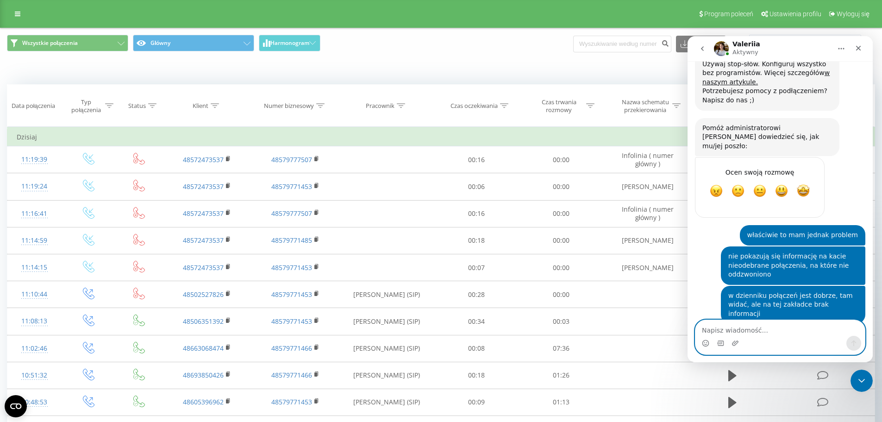
click at [764, 328] on textarea "Napisz wiadomość..." at bounding box center [780, 328] width 169 height 16
paste textarea "t"
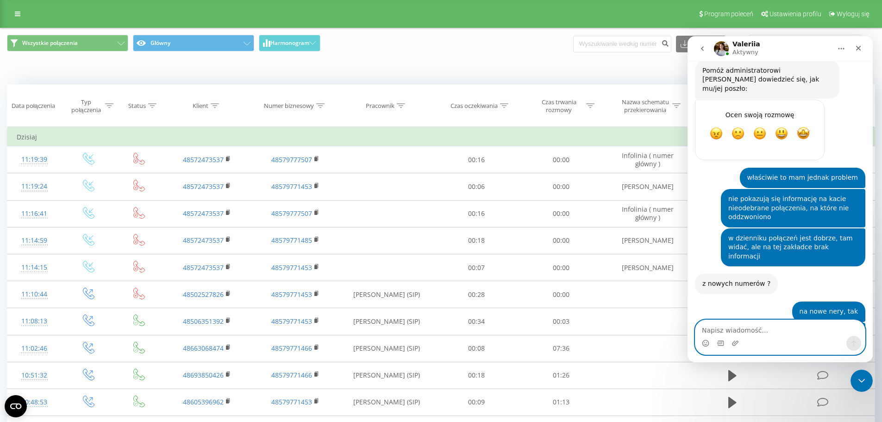
scroll to position [1179, 0]
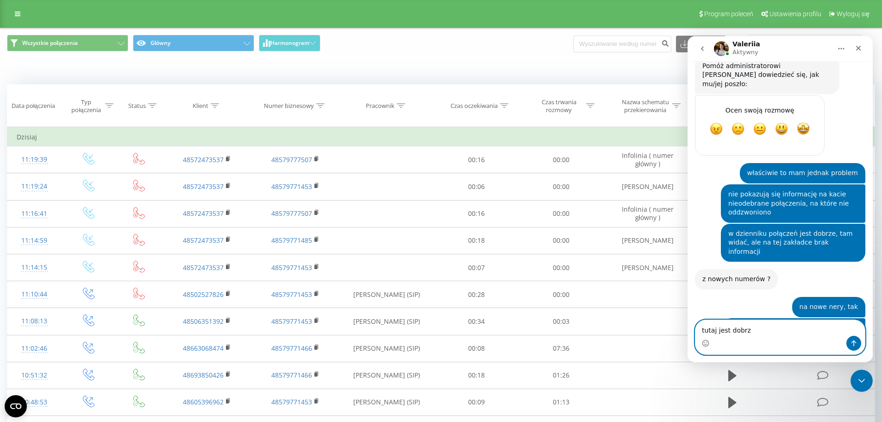
type textarea "tutaj jest dobrze"
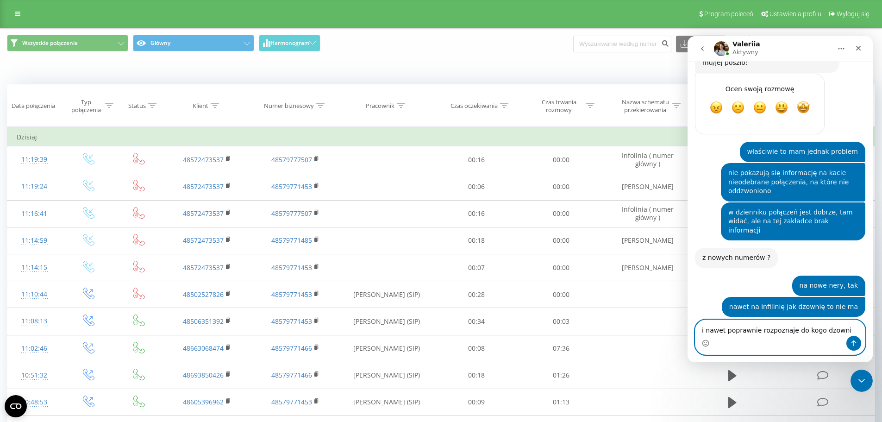
type textarea "i nawet poprawnie rozpoznaje do kogo dzownie"
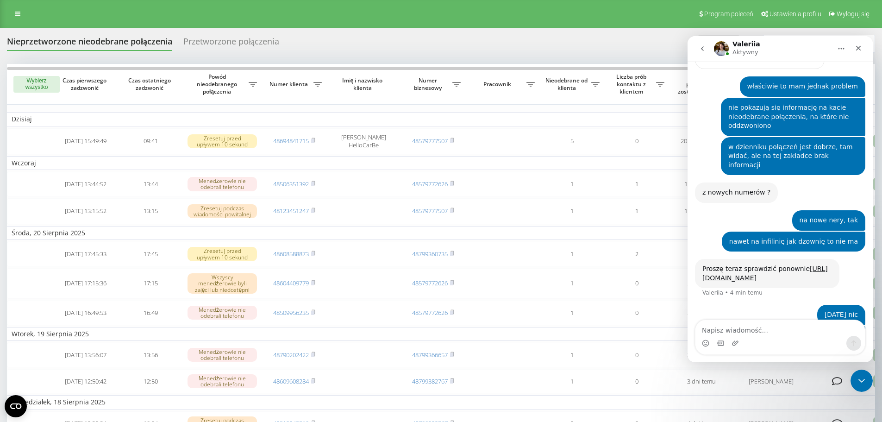
scroll to position [1266, 0]
click at [863, 386] on div "Zamknij komunikator Intercom" at bounding box center [860, 379] width 22 height 22
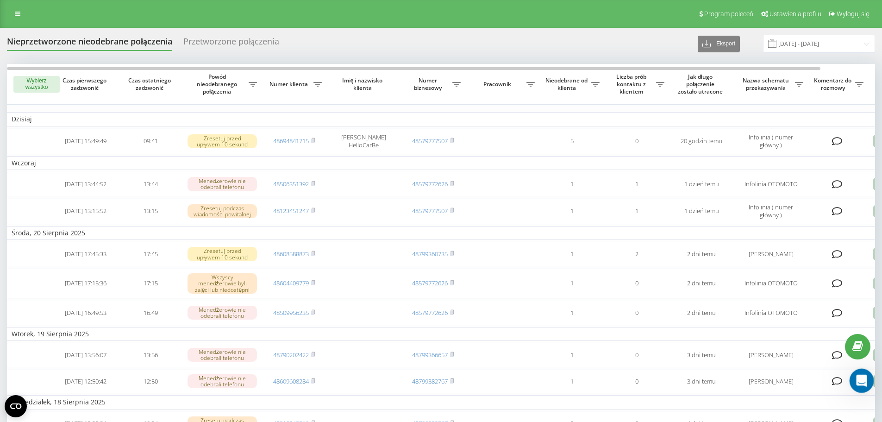
click at [863, 382] on icon "Otwórz komunikator Intercom" at bounding box center [860, 379] width 15 height 15
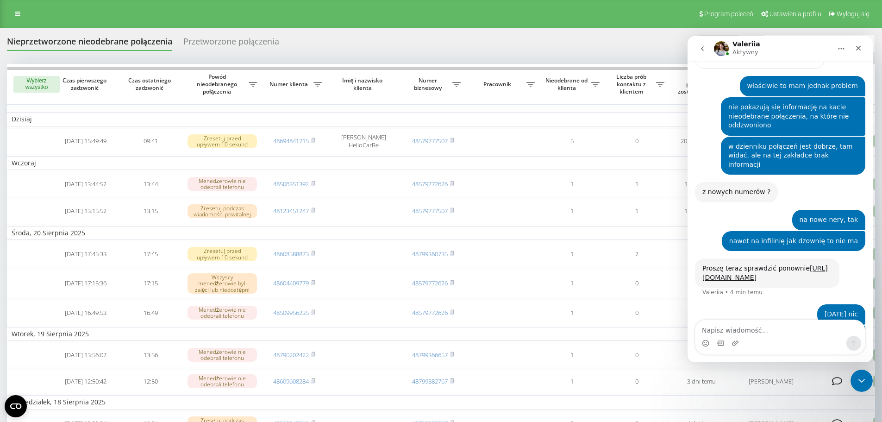
click at [784, 333] on textarea "Napisz wiadomość..." at bounding box center [780, 328] width 169 height 16
click at [769, 331] on img "Marcin mówi…" at bounding box center [796, 356] width 124 height 50
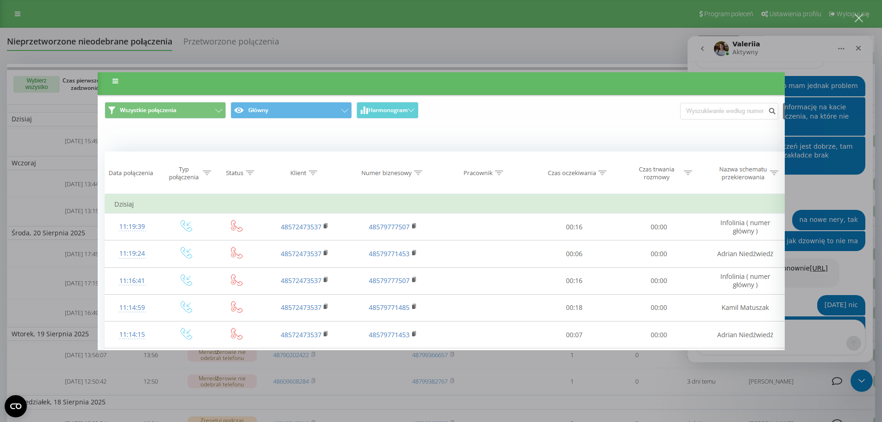
scroll to position [1346, 0]
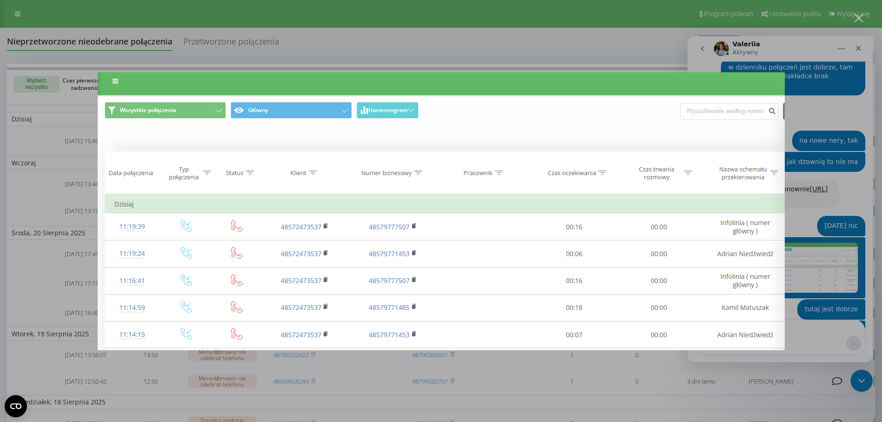
click at [560, 45] on div "Komunikator Intercom" at bounding box center [441, 211] width 882 height 422
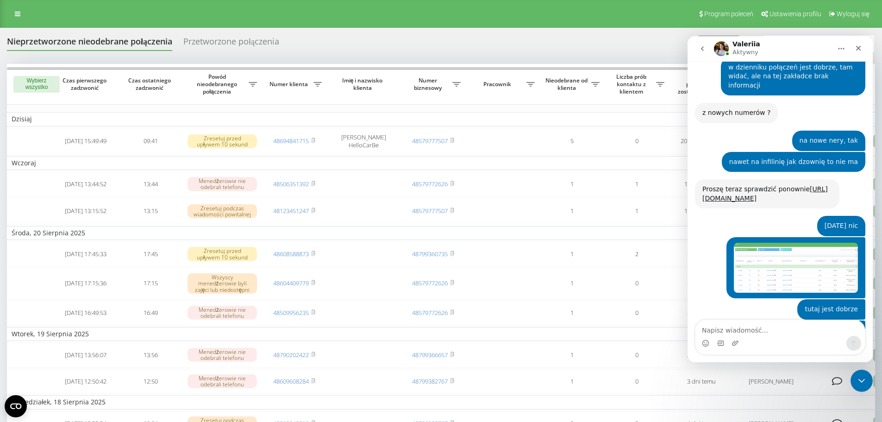
click at [791, 363] on img "Valeriia mówi…" at bounding box center [764, 393] width 124 height 61
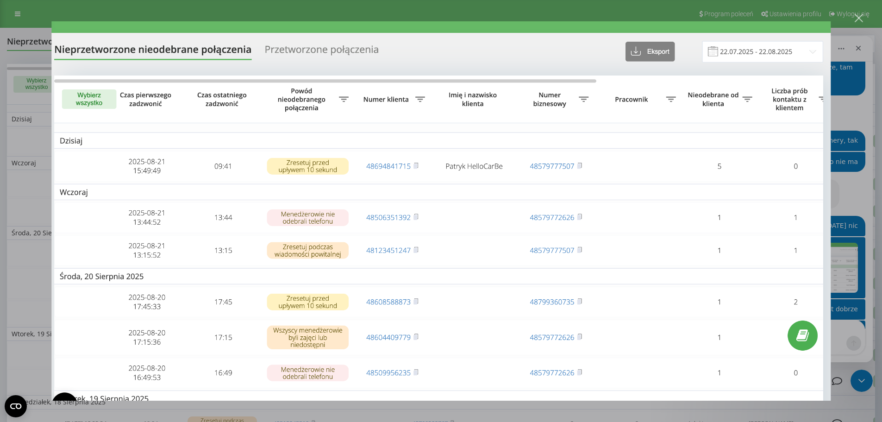
click at [852, 236] on div "Komunikator Intercom" at bounding box center [441, 211] width 882 height 422
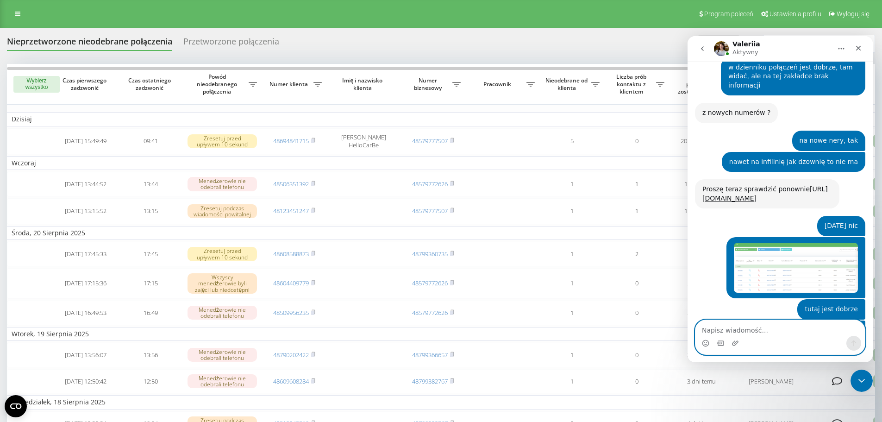
click at [736, 328] on textarea "Napisz wiadomość..." at bounding box center [780, 328] width 169 height 16
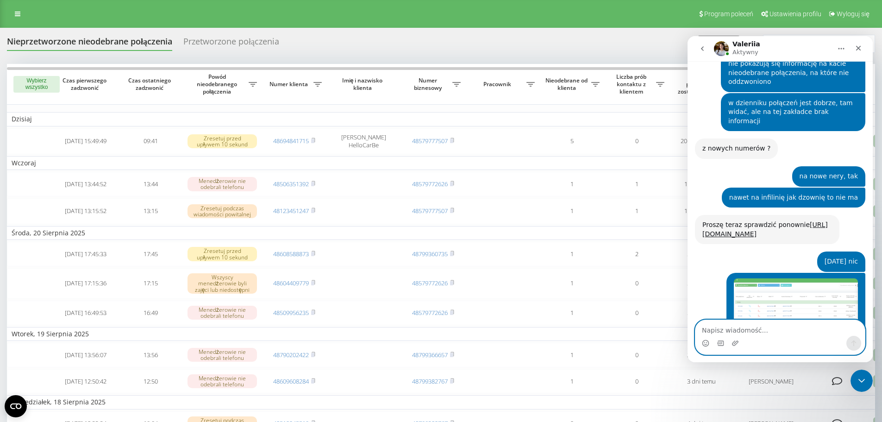
click at [773, 329] on textarea "Napisz wiadomość..." at bounding box center [780, 328] width 169 height 16
type textarea "no tak,"
click at [776, 328] on textarea "Napisz wiadomość..." at bounding box center [780, 328] width 169 height 16
click at [774, 398] on img "Valeriia mówi…" at bounding box center [764, 428] width 124 height 61
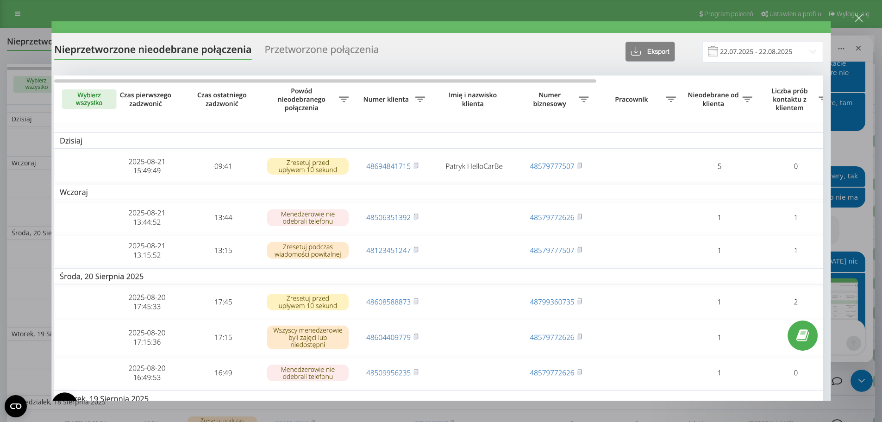
scroll to position [0, 0]
click at [852, 276] on div "Komunikator Intercom" at bounding box center [441, 211] width 882 height 422
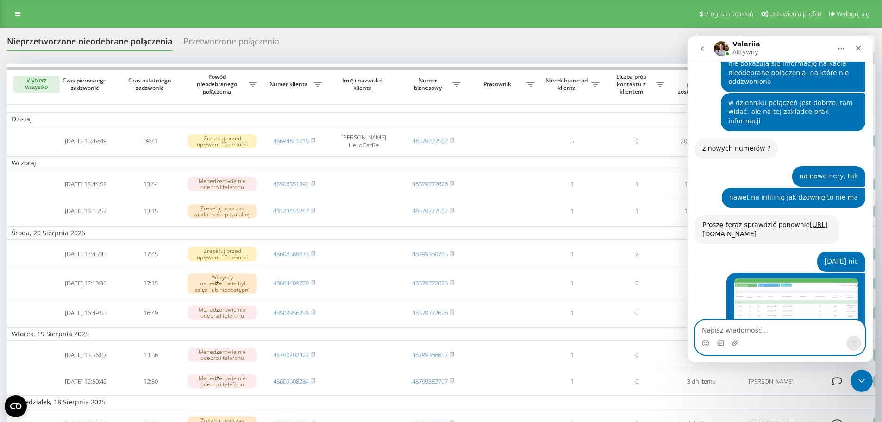
click at [761, 325] on textarea "Napisz wiadomość..." at bounding box center [780, 328] width 169 height 16
click at [760, 278] on img "Marcin mówi…" at bounding box center [796, 303] width 124 height 50
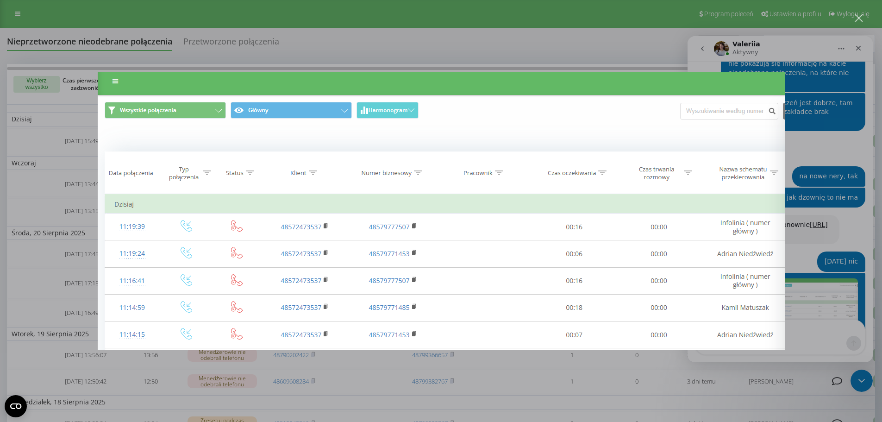
click at [852, 302] on div "Komunikator Intercom" at bounding box center [441, 211] width 882 height 422
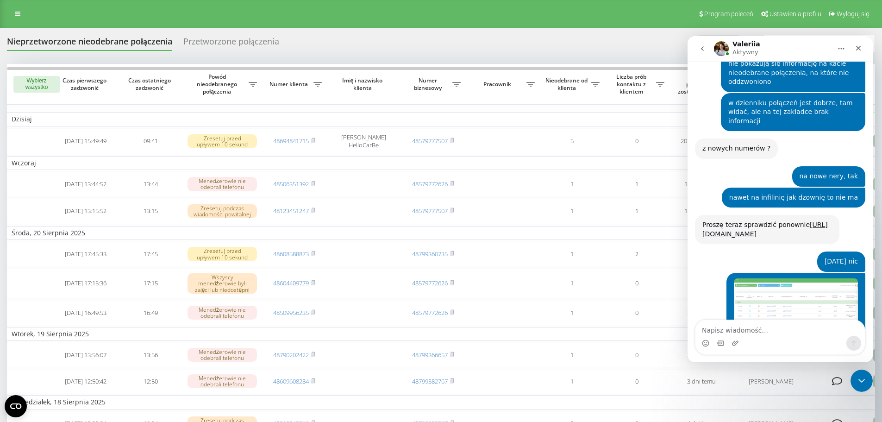
scroll to position [1345, 0]
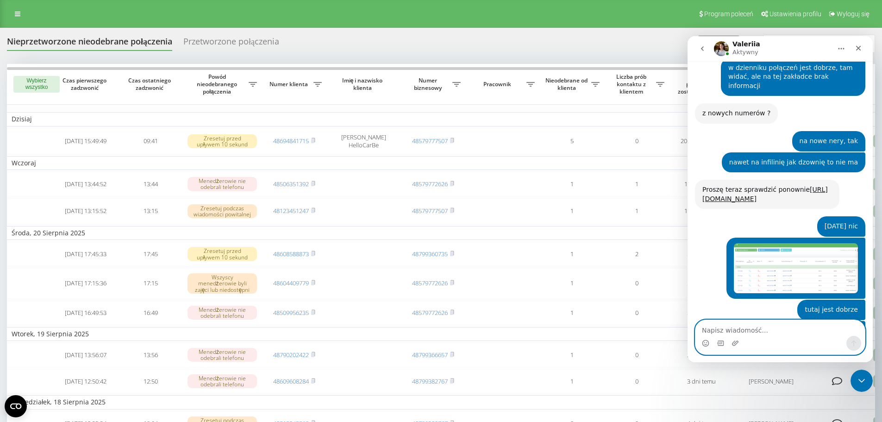
click at [759, 332] on textarea "Napisz wiadomość..." at bounding box center [780, 328] width 169 height 16
click at [753, 332] on textarea "Napisz wiadomość..." at bounding box center [780, 328] width 169 height 16
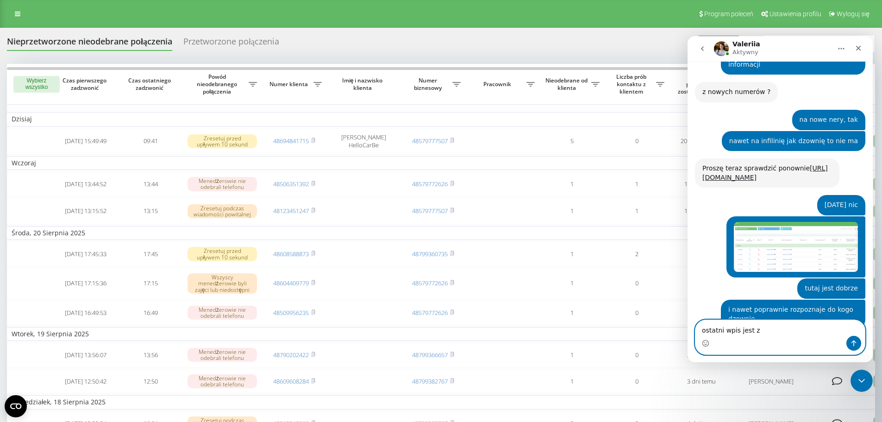
type textarea "ostatni wpis jest z"
type textarea ":)"
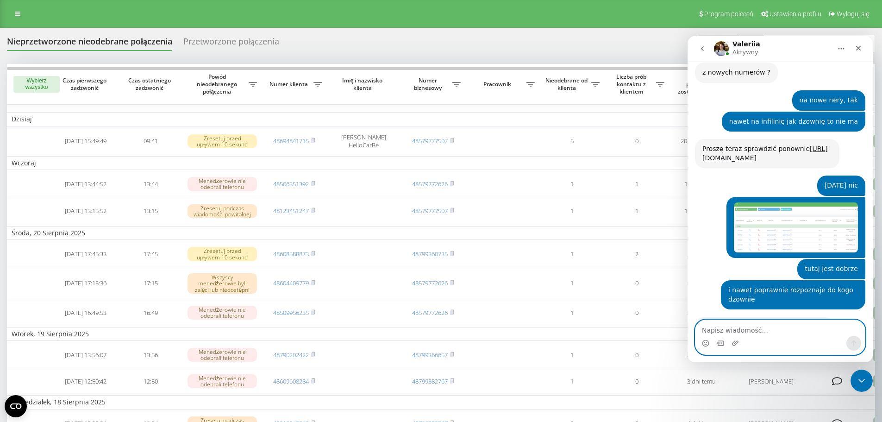
scroll to position [1386, 0]
click at [756, 334] on textarea "Napisz wiadomość..." at bounding box center [780, 328] width 169 height 16
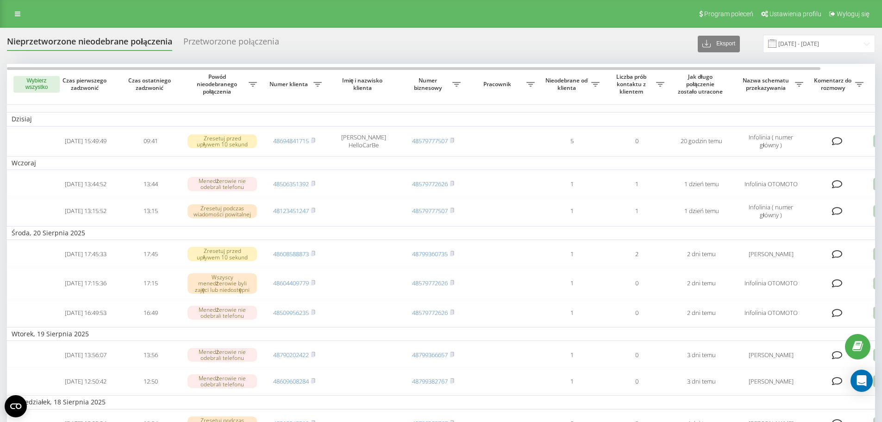
click at [414, 44] on div "Nieprzetworzone nieodebrane połączenia Przetworzone połączenia Eksport .csv .xl…" at bounding box center [441, 44] width 868 height 18
click at [386, 19] on div "Program poleceń Ustawienia profilu Wyloguj się" at bounding box center [441, 14] width 882 height 28
click at [384, 30] on div "Nieprzetworzone nieodebrane połączenia Przetworzone połączenia Eksport .csv .xl…" at bounding box center [441, 357] width 882 height 658
click at [864, 379] on icon "Open Intercom Messenger" at bounding box center [861, 381] width 11 height 12
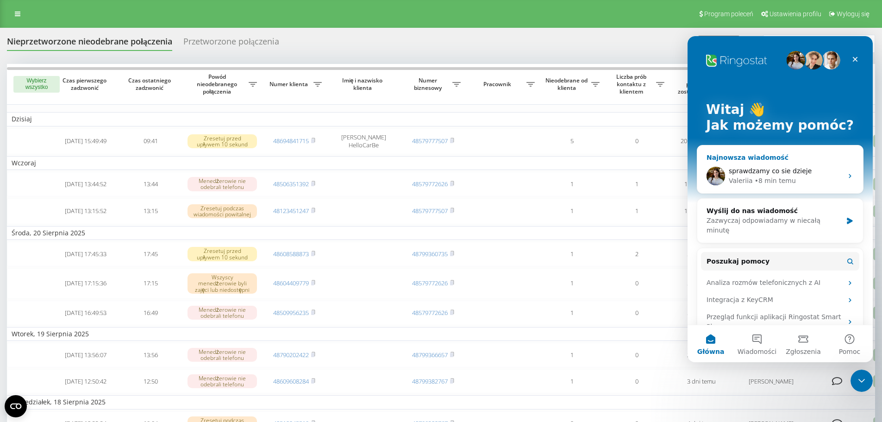
click at [745, 175] on span "sprawdzamy co sie dzieje" at bounding box center [770, 170] width 83 height 7
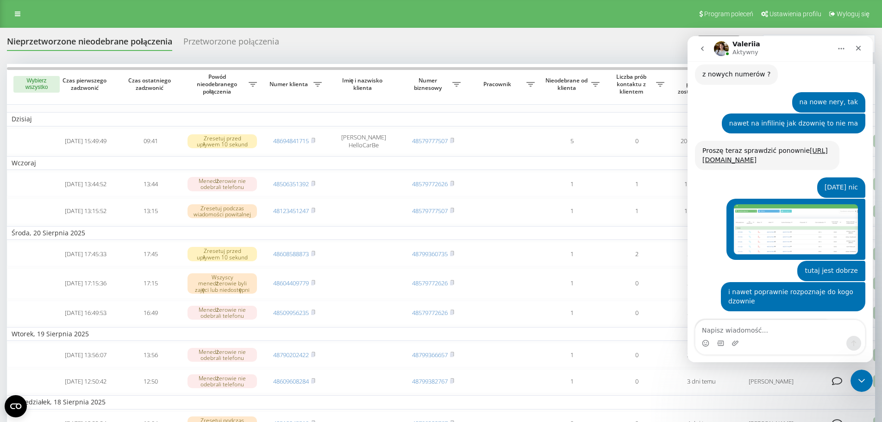
scroll to position [1386, 0]
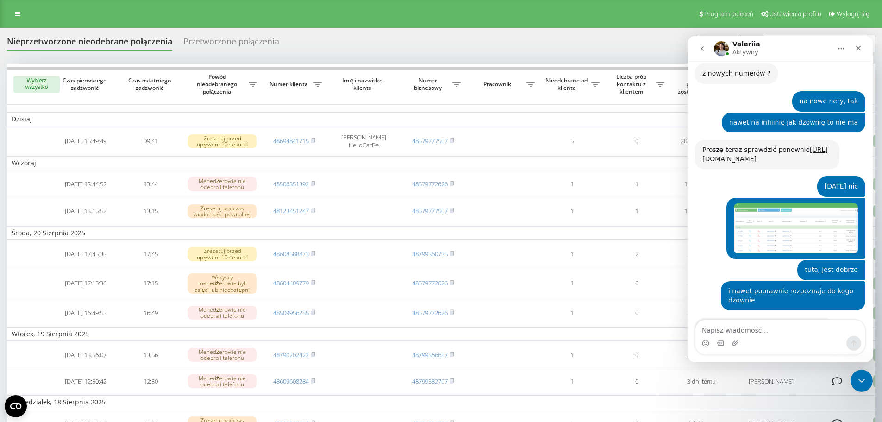
scroll to position [1386, 0]
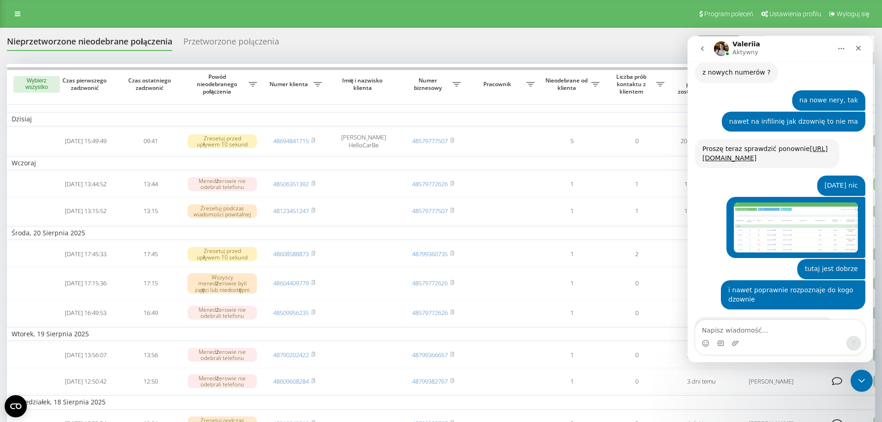
click at [475, 50] on div "Nieprzetworzone nieodebrane połączenia Przetworzone połączenia Eksport .csv .xl…" at bounding box center [441, 44] width 868 height 18
drag, startPoint x: 865, startPoint y: 377, endPoint x: 1505, endPoint y: 560, distance: 665.9
click at [865, 377] on icon "Zamknij komunikator Intercom" at bounding box center [860, 379] width 11 height 11
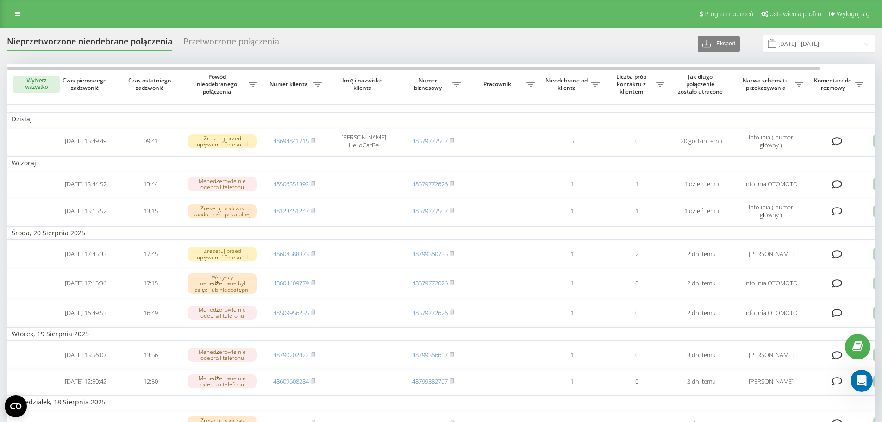
scroll to position [0, 0]
click at [389, 43] on div "Nieprzetworzone nieodebrane połączenia Przetworzone połączenia Eksport .csv .xl…" at bounding box center [441, 44] width 868 height 18
click at [861, 371] on div "Otwórz komunikator Intercom" at bounding box center [860, 379] width 31 height 31
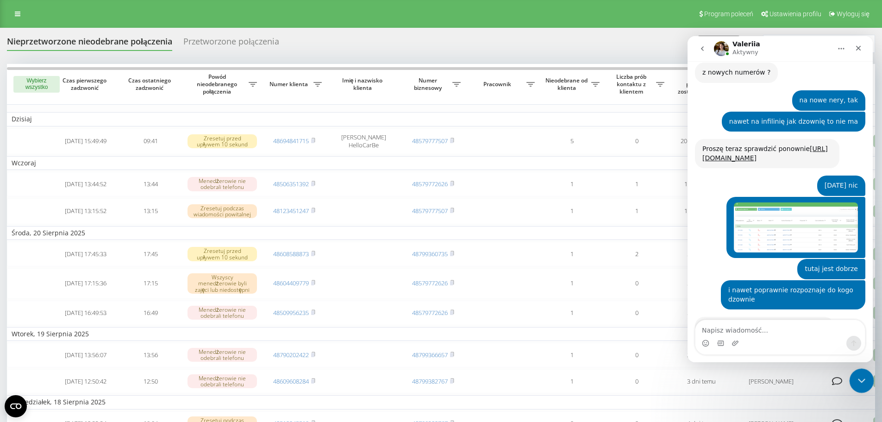
click at [861, 381] on icon "Zamknij komunikator Intercom" at bounding box center [860, 379] width 11 height 11
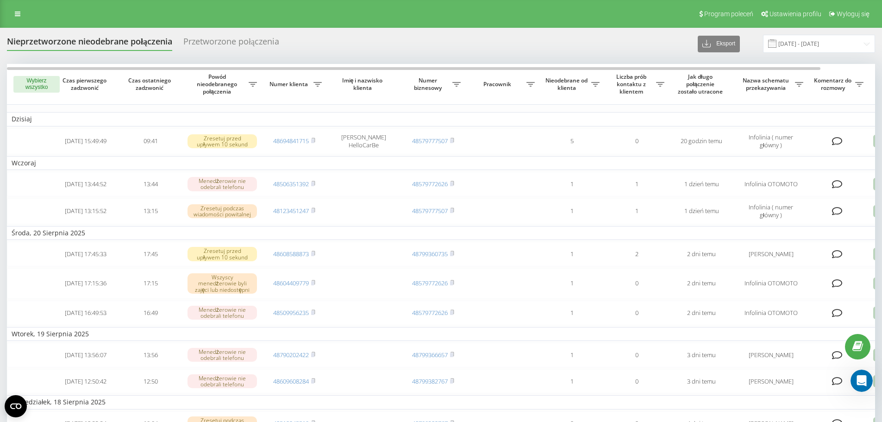
click at [571, 25] on div "Program poleceń Ustawienia profilu Wyloguj się" at bounding box center [441, 14] width 882 height 28
click at [539, 50] on div "Nieprzetworzone nieodebrane połączenia Przetworzone połączenia Eksport .csv .xl…" at bounding box center [441, 44] width 868 height 18
click at [336, 114] on td "Dzisiaj" at bounding box center [470, 119] width 926 height 14
drag, startPoint x: 541, startPoint y: 185, endPoint x: 610, endPoint y: 117, distance: 97.2
click at [15, 15] on icon at bounding box center [18, 14] width 6 height 6
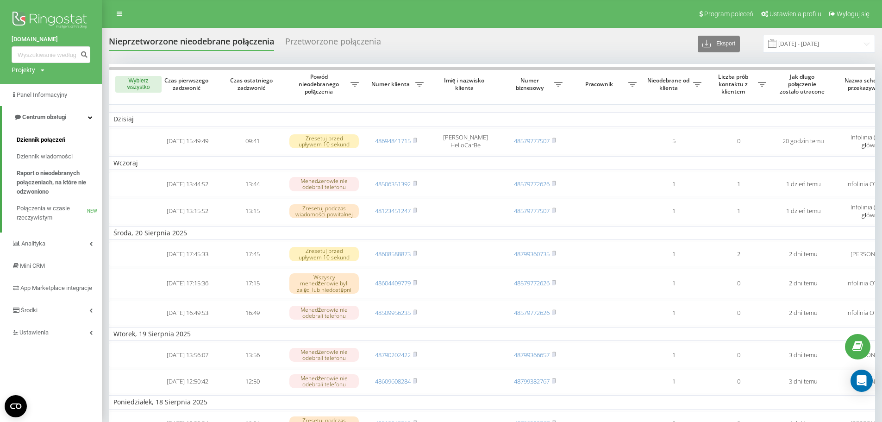
click at [62, 138] on span "Dziennik połączeń" at bounding box center [41, 139] width 49 height 9
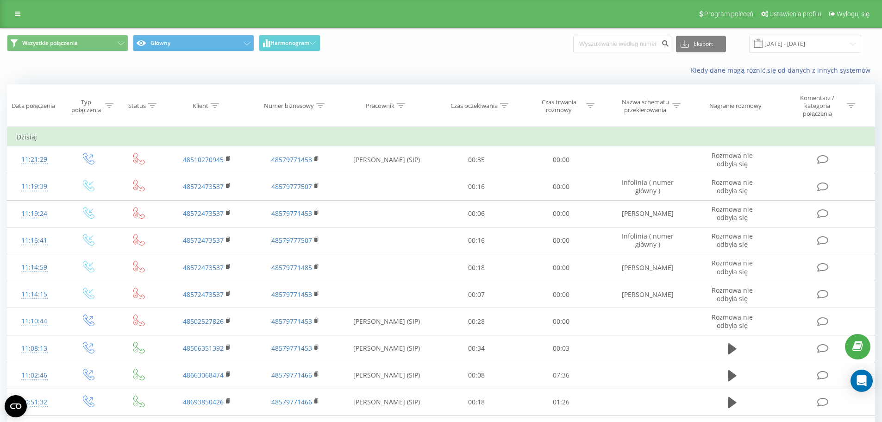
click at [549, 77] on div "Kiedy dane mogą różnić się od danych z innych systemów" at bounding box center [440, 70] width 881 height 22
click at [555, 49] on div "Wszystkie połączenia Główny Harmonogram Eksport .csv .xls .xlsx 22.07.2025 - 22…" at bounding box center [441, 44] width 868 height 18
click at [599, 42] on input at bounding box center [622, 44] width 98 height 17
click at [537, 55] on div "Wszystkie połączenia Główny Harmonogram Eksport .csv .xls .xlsx 22.07.2025 - 22…" at bounding box center [440, 43] width 881 height 31
click at [543, 56] on div "Wszystkie połączenia Główny Harmonogram Eksport .csv .xls .xlsx [DATE] - [DATE]" at bounding box center [440, 43] width 881 height 31
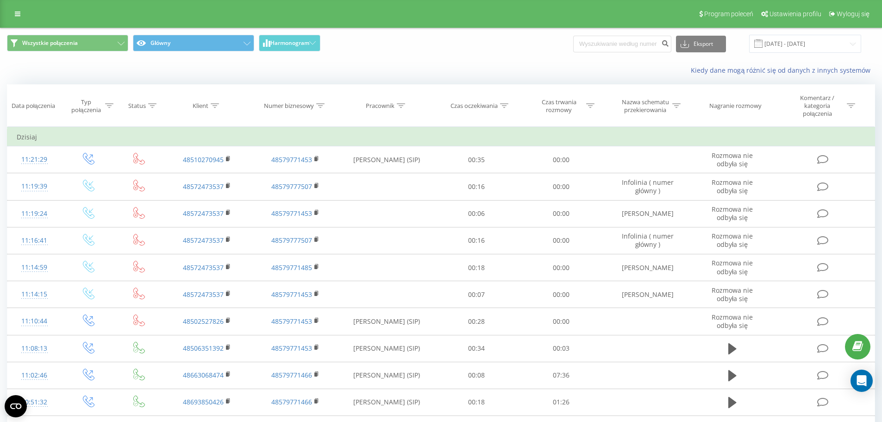
click at [487, 65] on div "Kiedy dane mogą różnić się od danych z innych systemów" at bounding box center [440, 70] width 881 height 22
click at [484, 64] on div "Kiedy dane mogą różnić się od danych z innych systemów" at bounding box center [440, 70] width 881 height 22
click at [433, 66] on div "Kiedy dane mogą różnić się od danych z innych systemów" at bounding box center [606, 70] width 551 height 9
click at [866, 385] on icon "Open Intercom Messenger" at bounding box center [861, 381] width 11 height 12
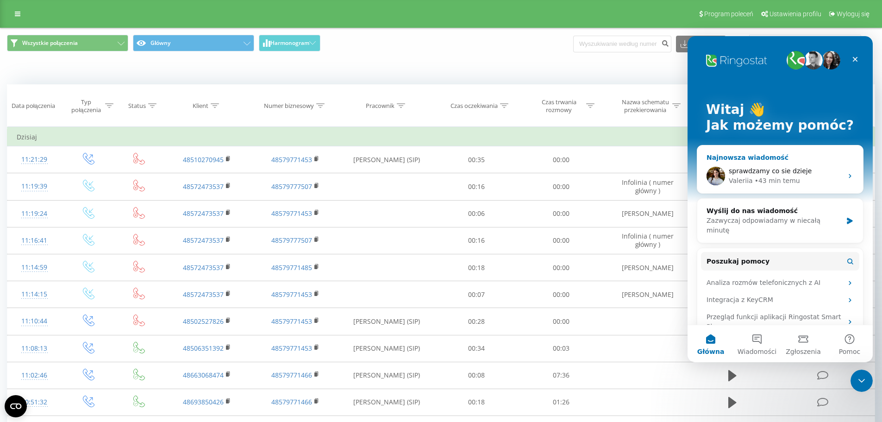
click at [781, 173] on span "sprawdzamy co sie dzieje" at bounding box center [770, 170] width 83 height 7
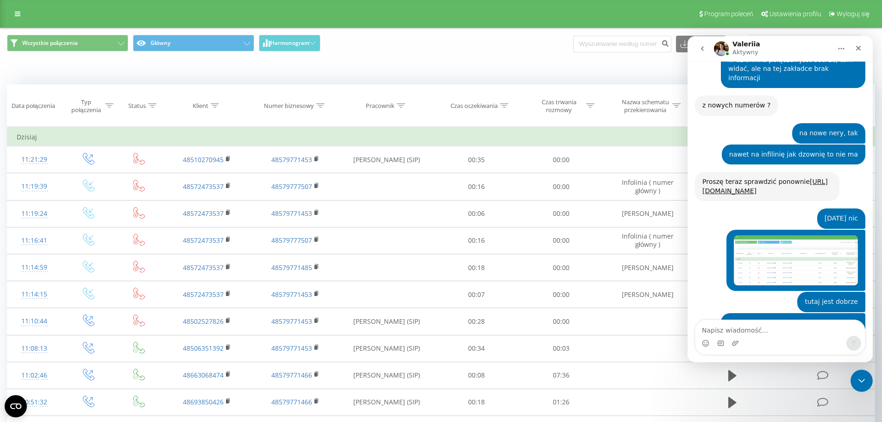
scroll to position [1386, 0]
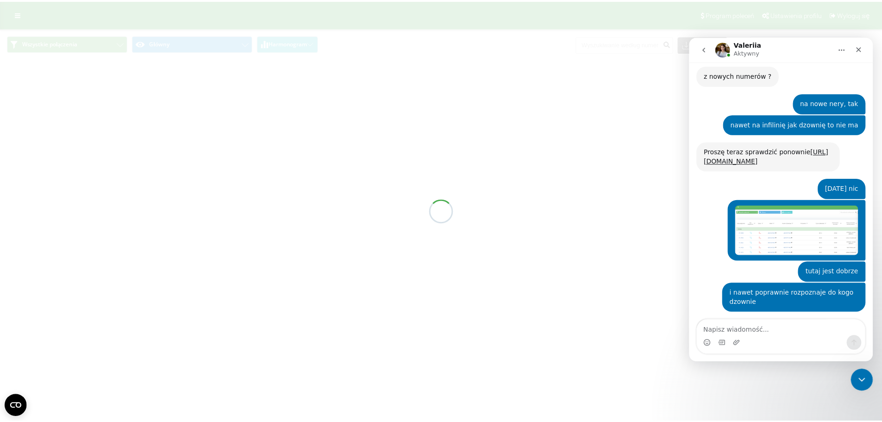
scroll to position [1386, 0]
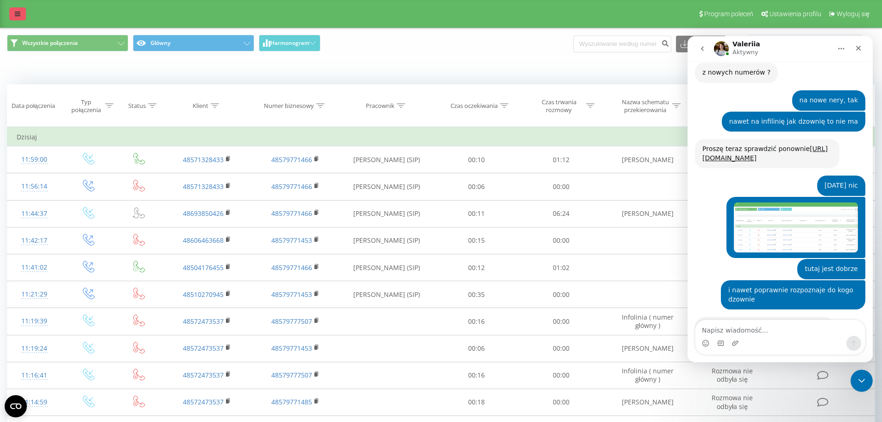
click at [17, 13] on icon at bounding box center [18, 14] width 6 height 6
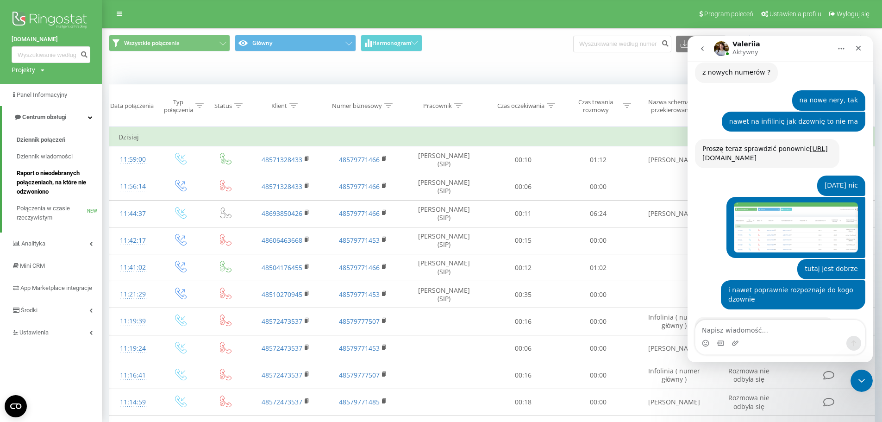
click at [44, 181] on span "Raport o nieodebranych połączeniach, na które nie odzwoniono" at bounding box center [57, 183] width 81 height 28
click at [855, 387] on div "Zamknij komunikator Intercom" at bounding box center [860, 379] width 22 height 22
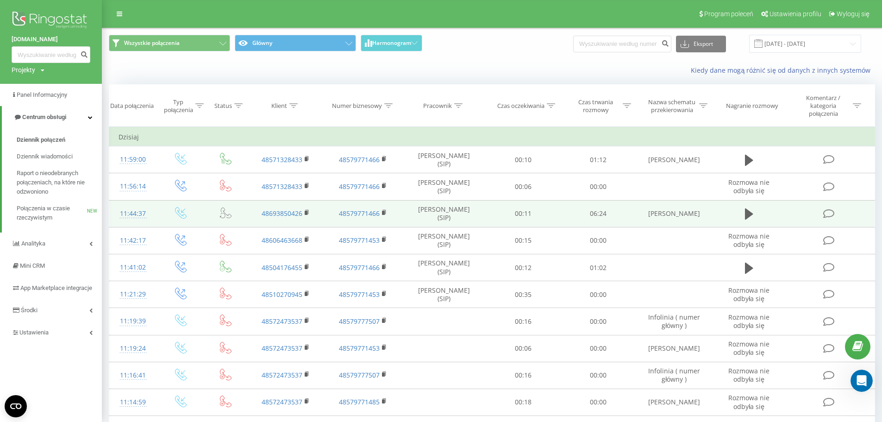
scroll to position [1365, 0]
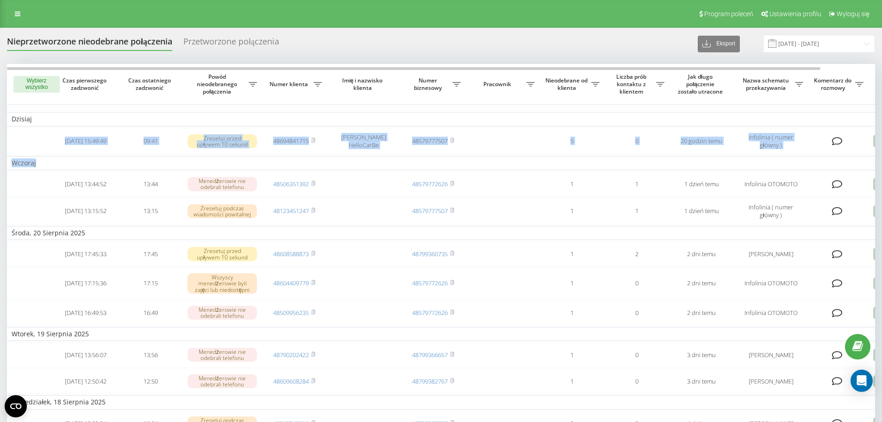
drag, startPoint x: 83, startPoint y: 133, endPoint x: 387, endPoint y: 94, distance: 305.7
click at [405, 156] on tbody "[DATE] [DATE] 15:49:49 09:41 Zresetuj przed upływem 10 sekund 48694841715 Patry…" at bounding box center [470, 325] width 926 height 427
click at [19, 17] on icon at bounding box center [18, 14] width 6 height 6
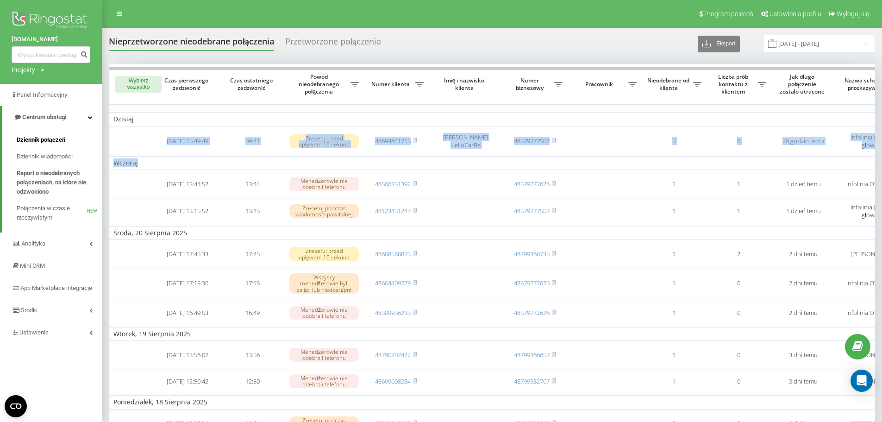
click at [61, 146] on link "Dziennik połączeń" at bounding box center [59, 140] width 85 height 17
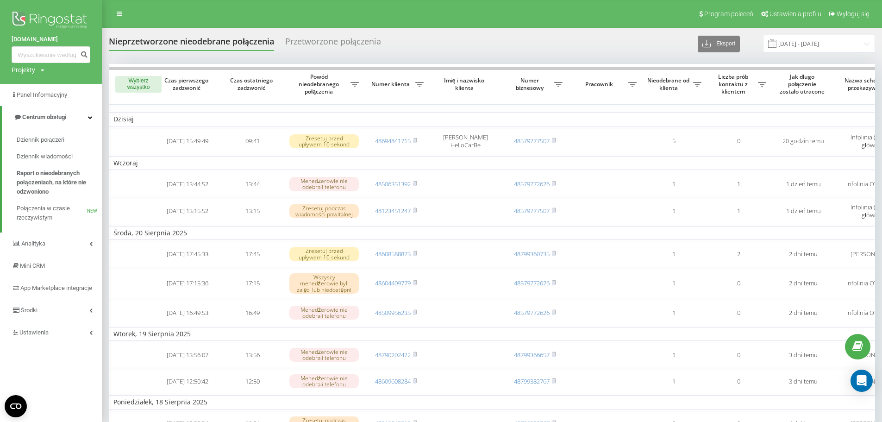
click at [493, 46] on div "Nieprzetworzone nieodebrane połączenia Przetworzone połączenia Eksport .csv .xl…" at bounding box center [492, 44] width 766 height 18
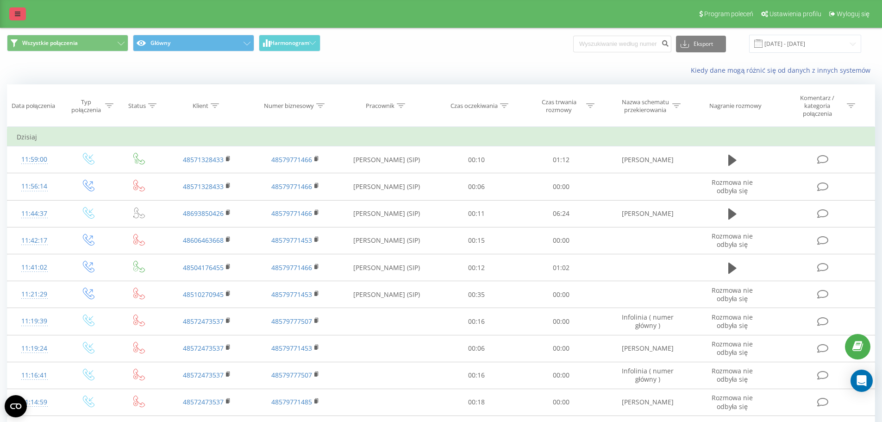
click at [12, 11] on link at bounding box center [17, 13] width 17 height 13
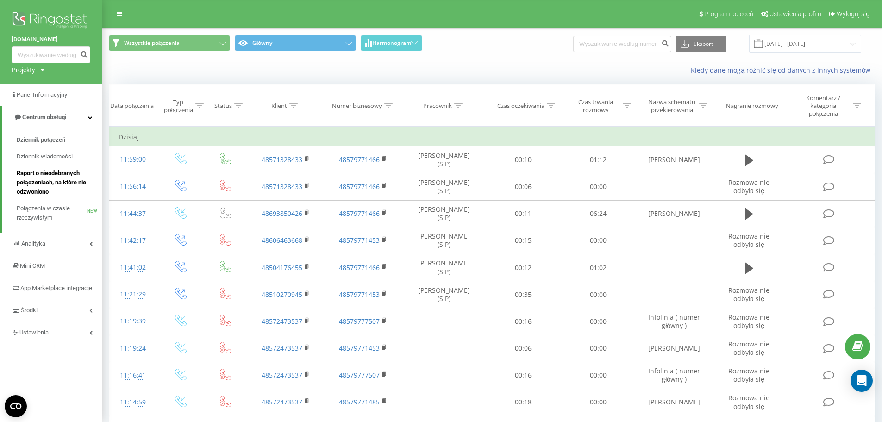
click at [59, 174] on span "Raport o nieodebranych połączeniach, na które nie odzwoniono" at bounding box center [57, 183] width 81 height 28
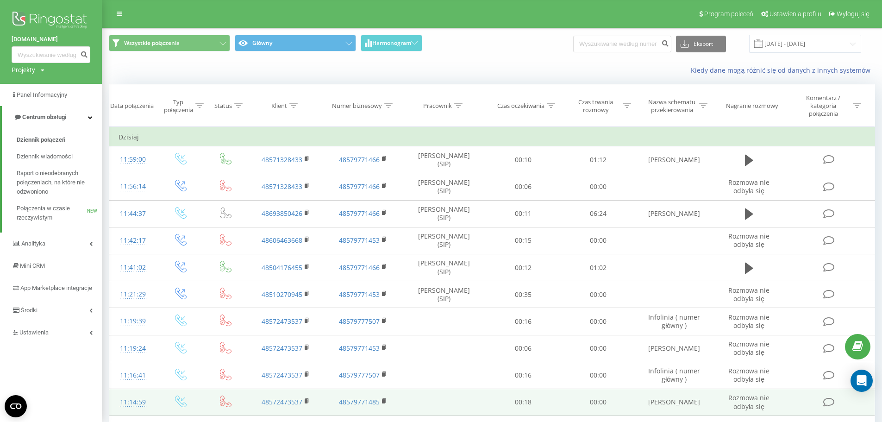
scroll to position [93, 0]
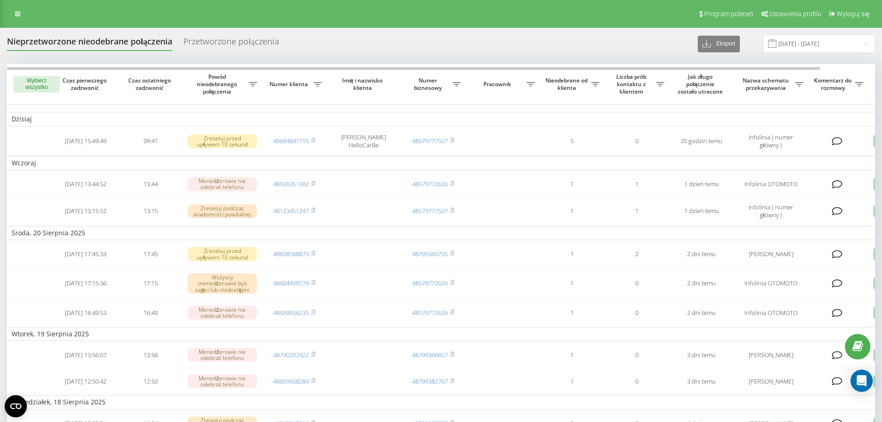
click at [507, 53] on div "Nieprzetworzone nieodebrane połączenia Przetworzone połączenia Eksport .csv .xl…" at bounding box center [441, 339] width 868 height 608
